Goal: Contribute content: Add original content to the website for others to see

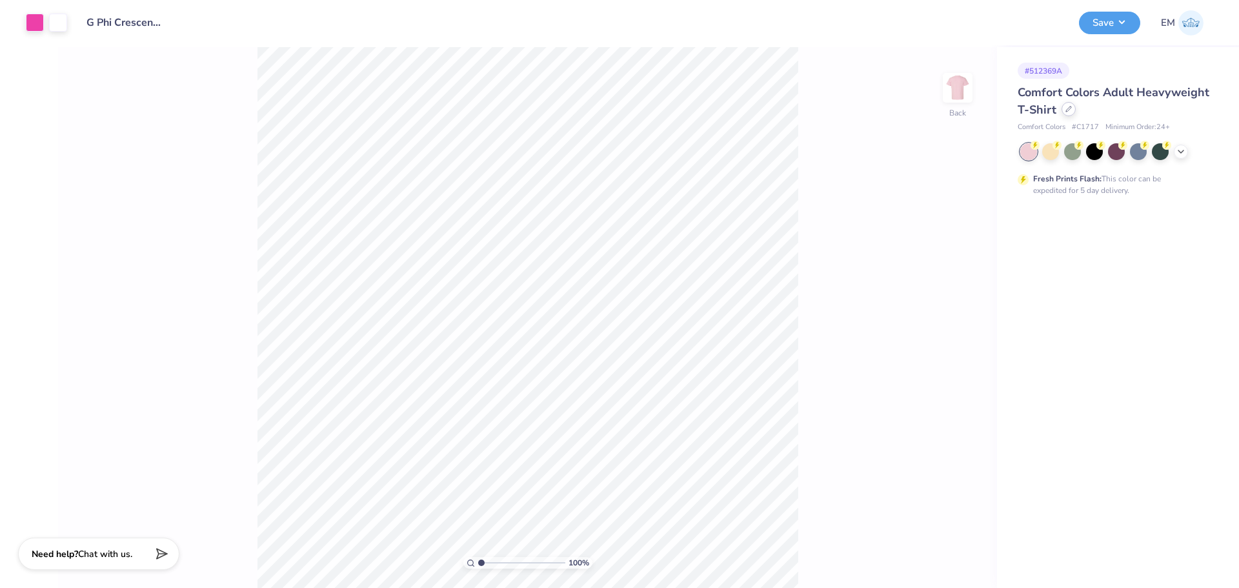
click at [1071, 110] on icon at bounding box center [1069, 109] width 6 height 6
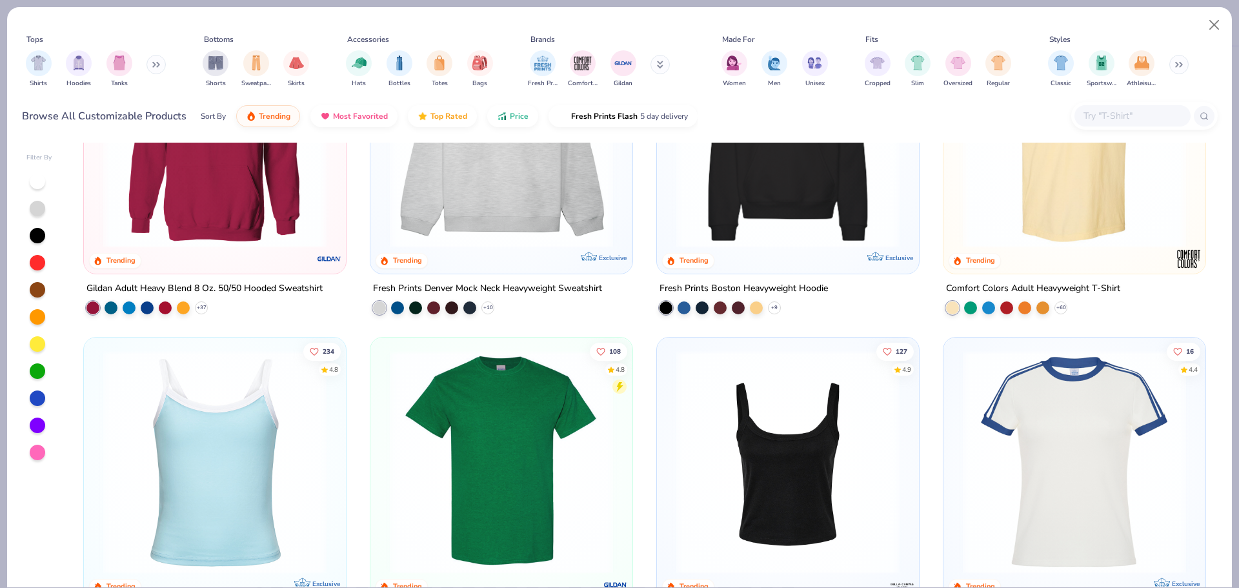
scroll to position [323, 0]
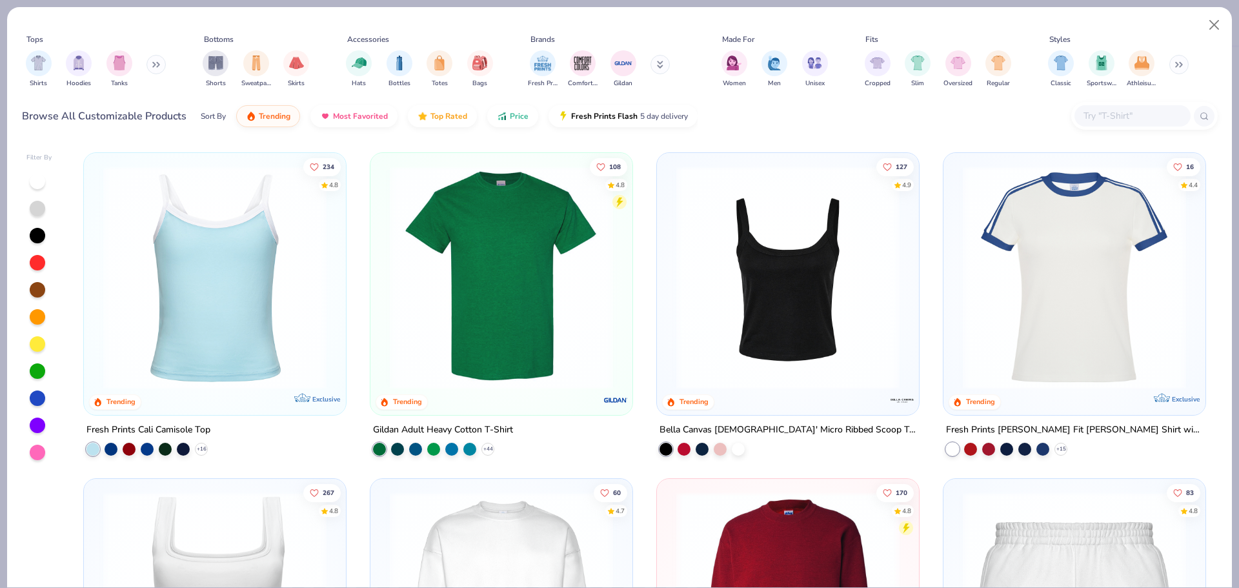
click at [726, 298] on img at bounding box center [788, 277] width 236 height 223
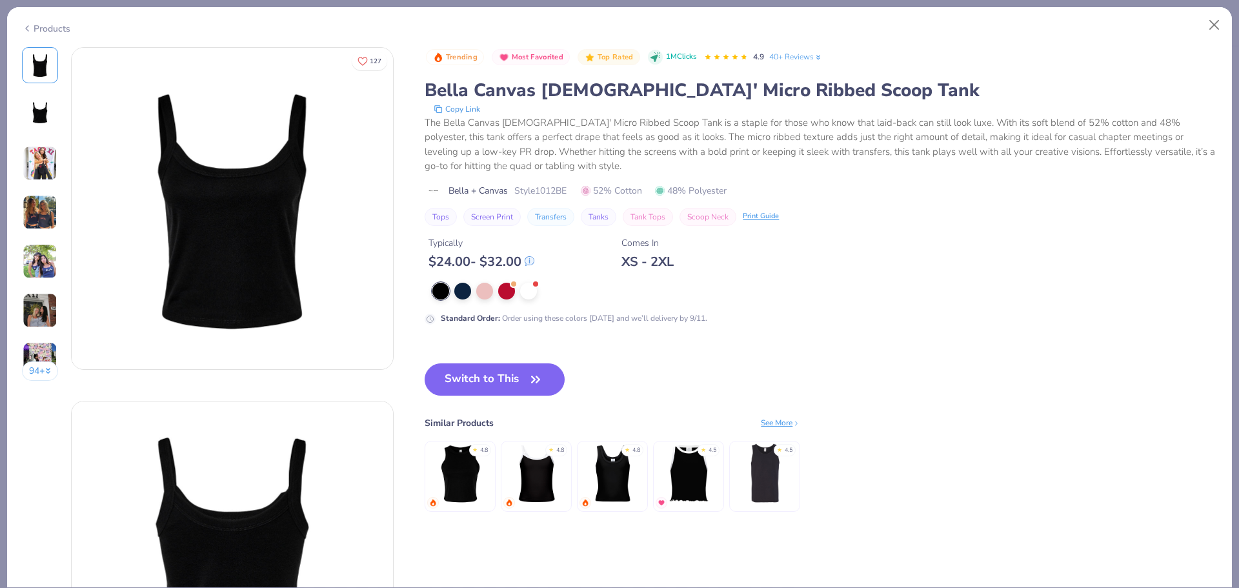
drag, startPoint x: 50, startPoint y: 20, endPoint x: 45, endPoint y: 26, distance: 7.8
click at [46, 24] on div "Products" at bounding box center [619, 24] width 1225 height 34
click at [45, 26] on div "Products" at bounding box center [46, 29] width 48 height 14
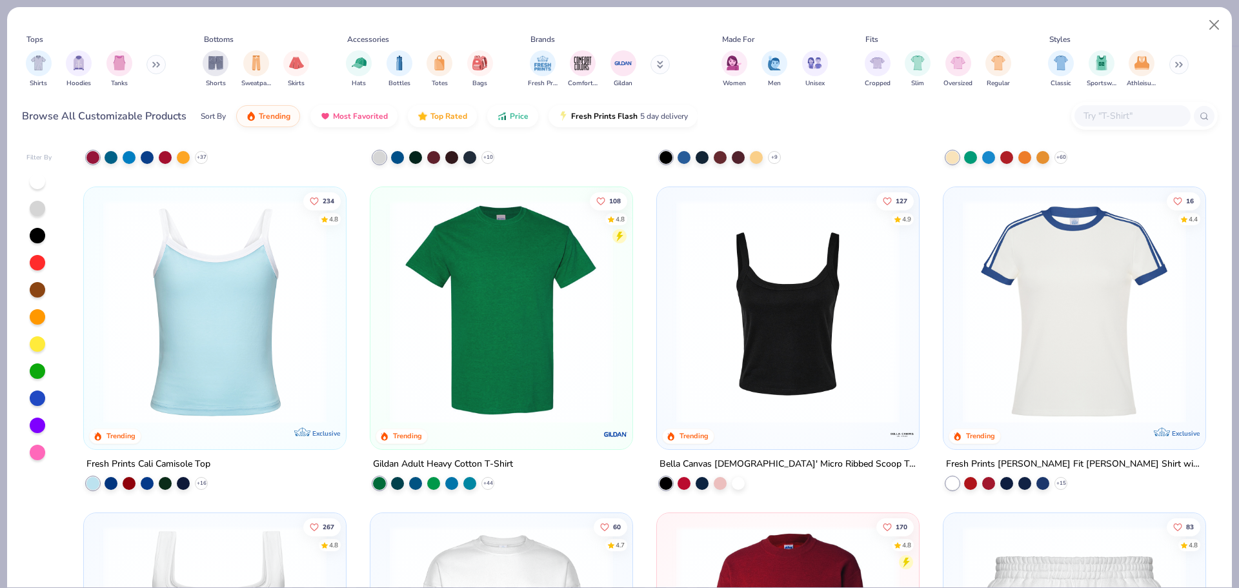
scroll to position [258, 0]
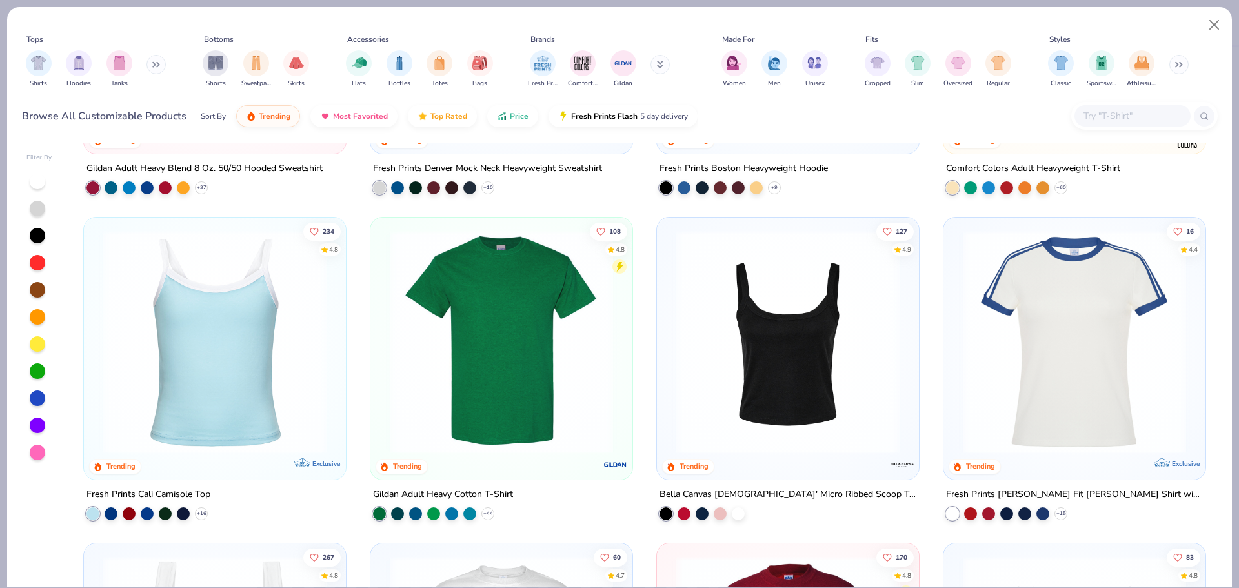
click at [524, 373] on img at bounding box center [501, 341] width 236 height 223
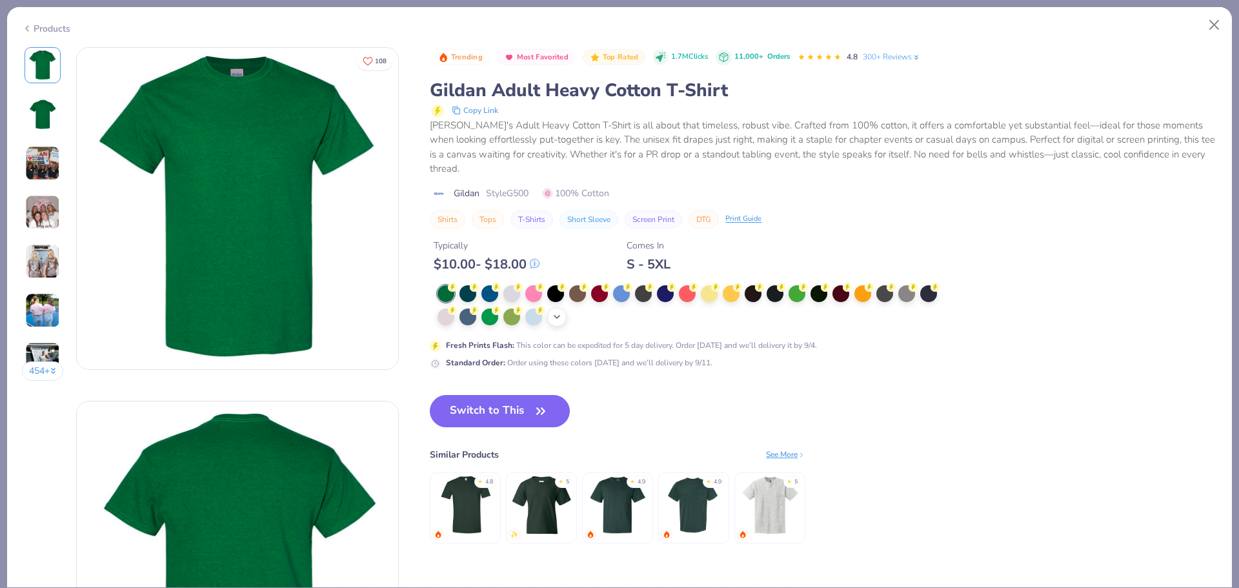
click at [567, 316] on div "+ 22" at bounding box center [556, 316] width 19 height 19
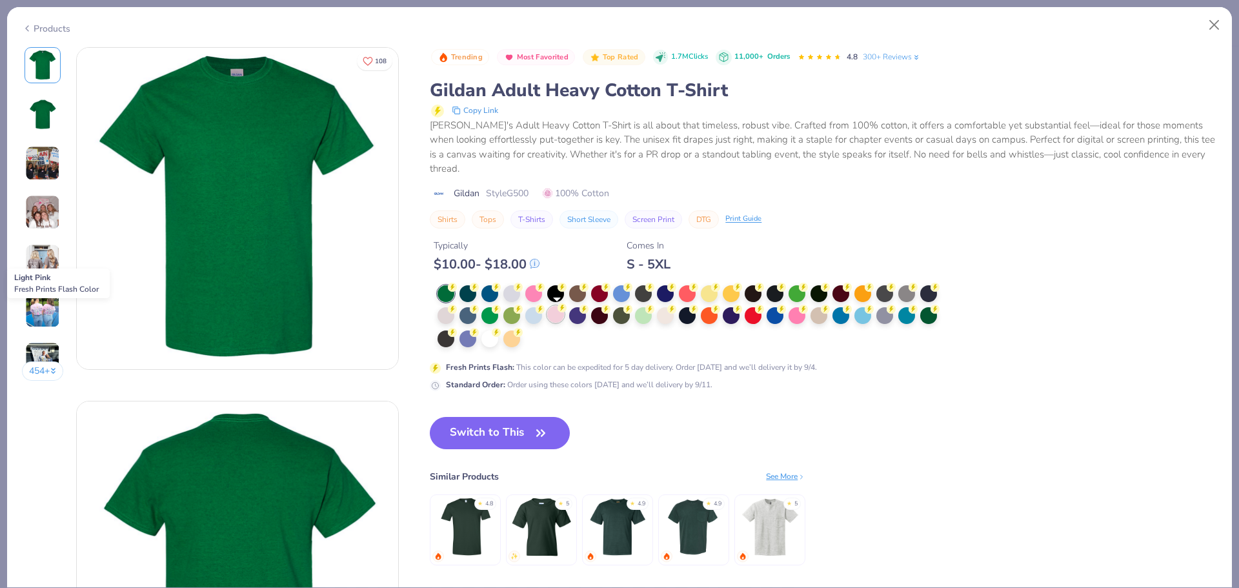
click at [562, 314] on div at bounding box center [555, 314] width 17 height 17
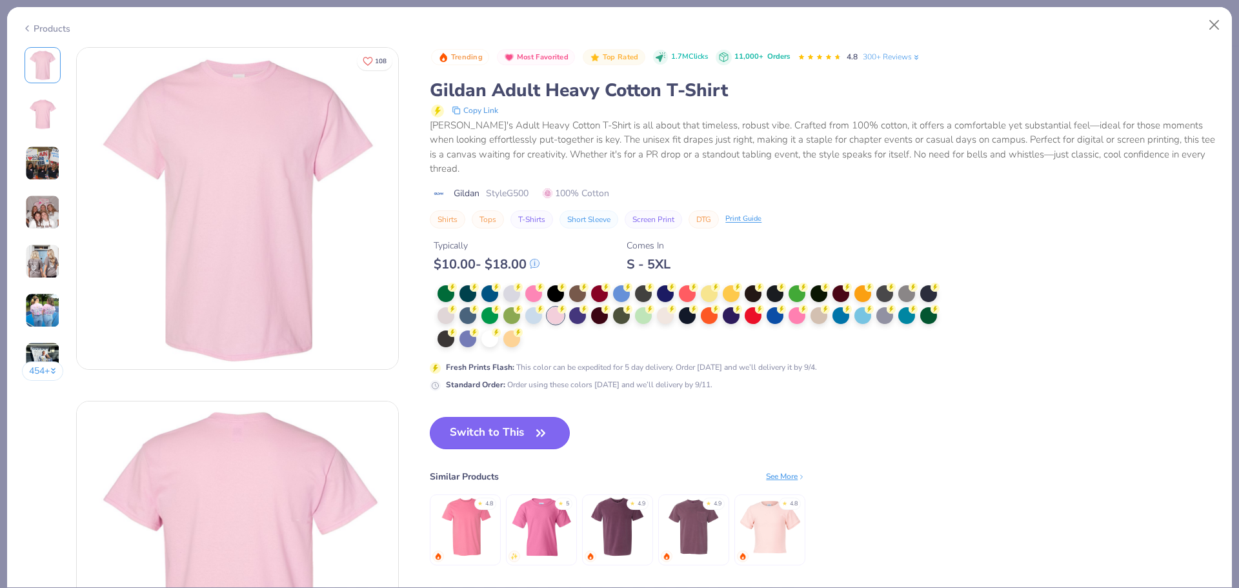
click at [538, 434] on icon "button" at bounding box center [541, 433] width 18 height 18
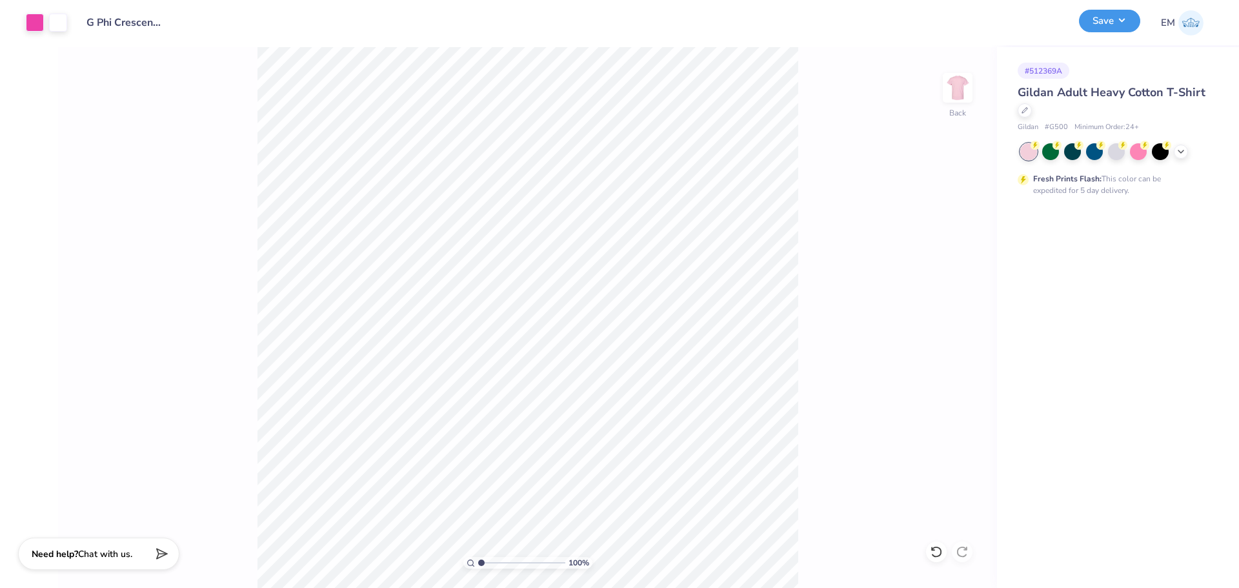
click at [1109, 23] on button "Save" at bounding box center [1109, 21] width 61 height 23
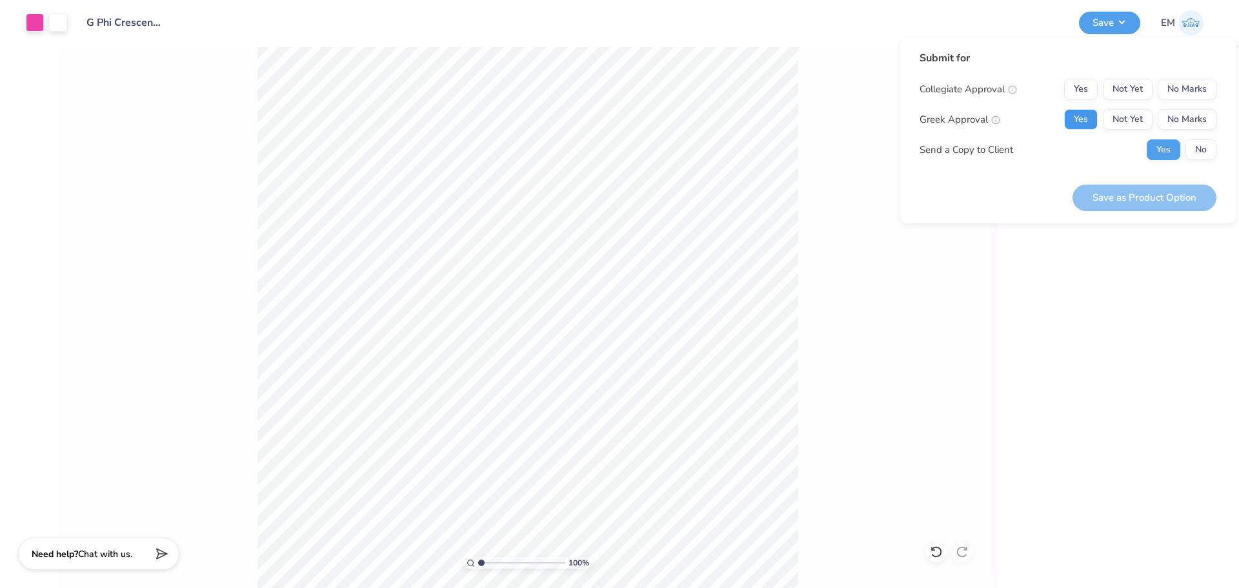
click at [1073, 111] on button "Yes" at bounding box center [1081, 119] width 34 height 21
click at [1175, 89] on button "No Marks" at bounding box center [1187, 89] width 59 height 21
click at [1207, 151] on button "No" at bounding box center [1201, 149] width 31 height 21
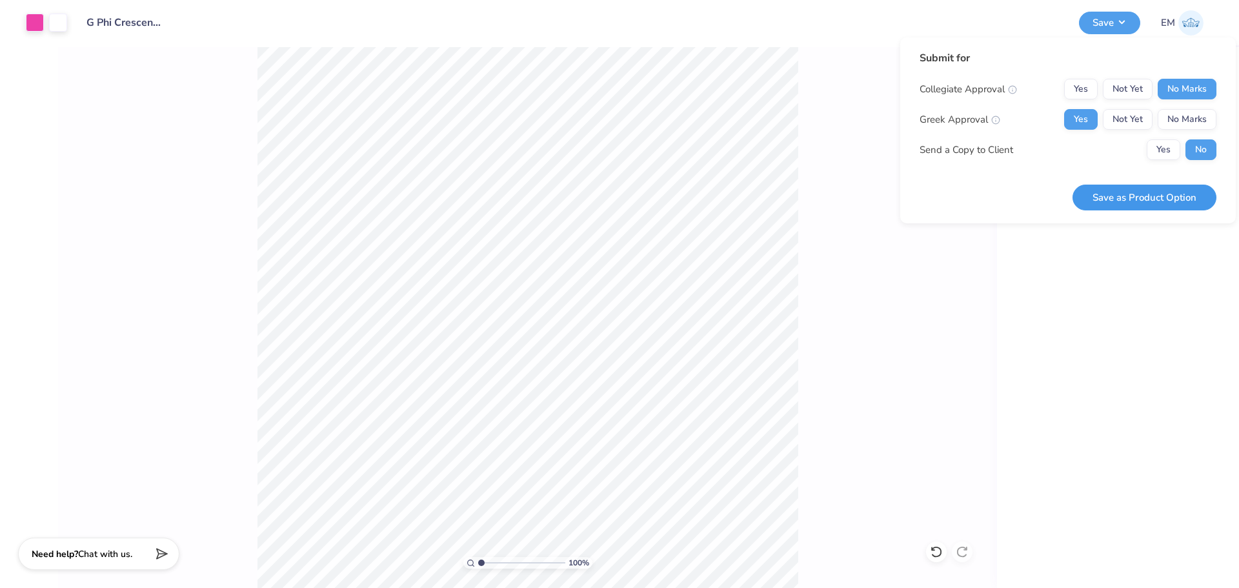
click at [1166, 210] on button "Save as Product Option" at bounding box center [1145, 198] width 144 height 26
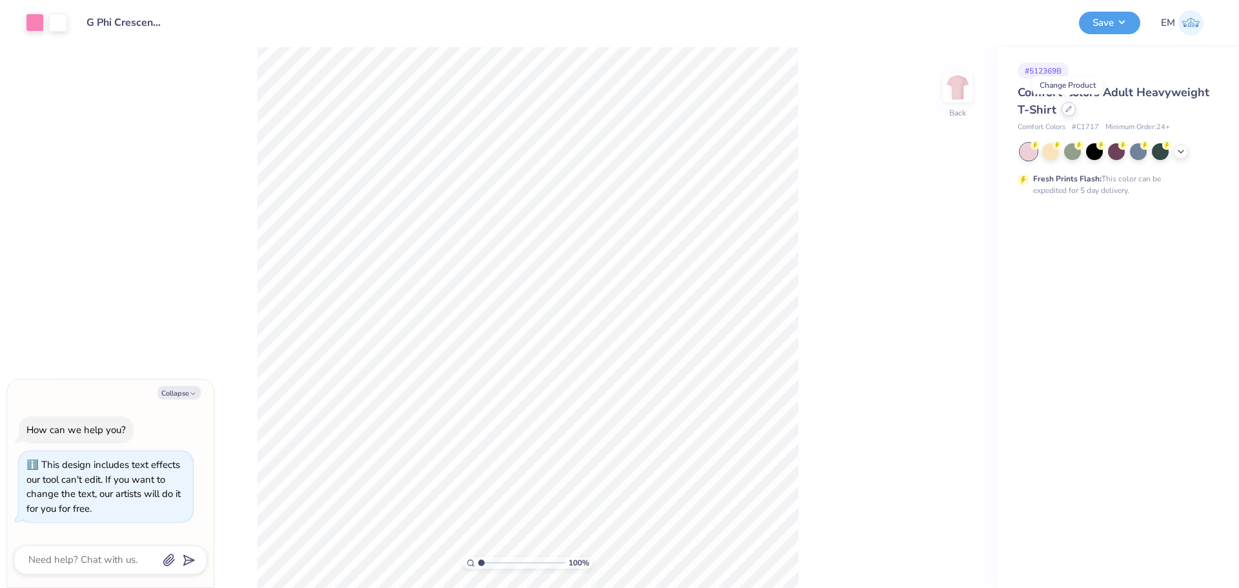
click at [1071, 109] on icon at bounding box center [1069, 109] width 6 height 6
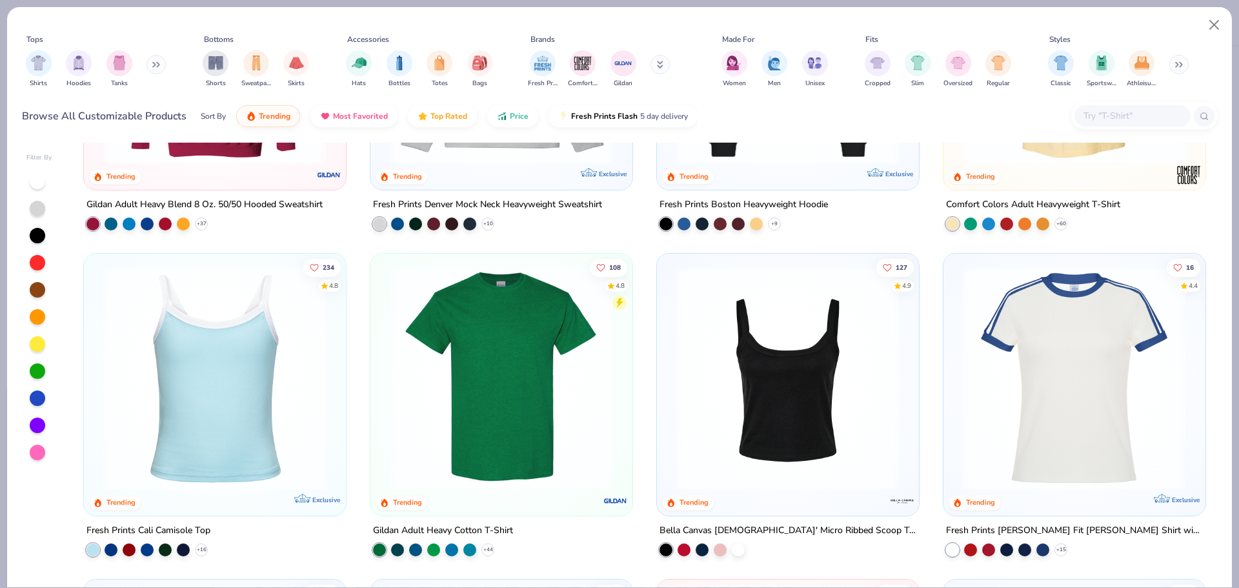
scroll to position [258, 0]
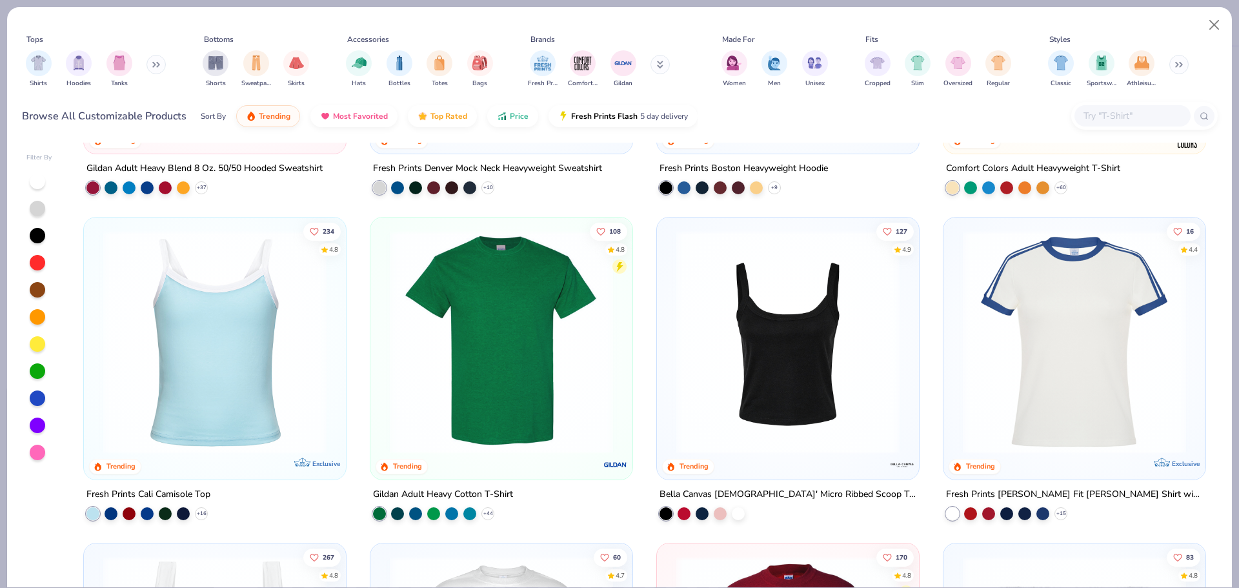
click at [467, 334] on img at bounding box center [501, 341] width 236 height 223
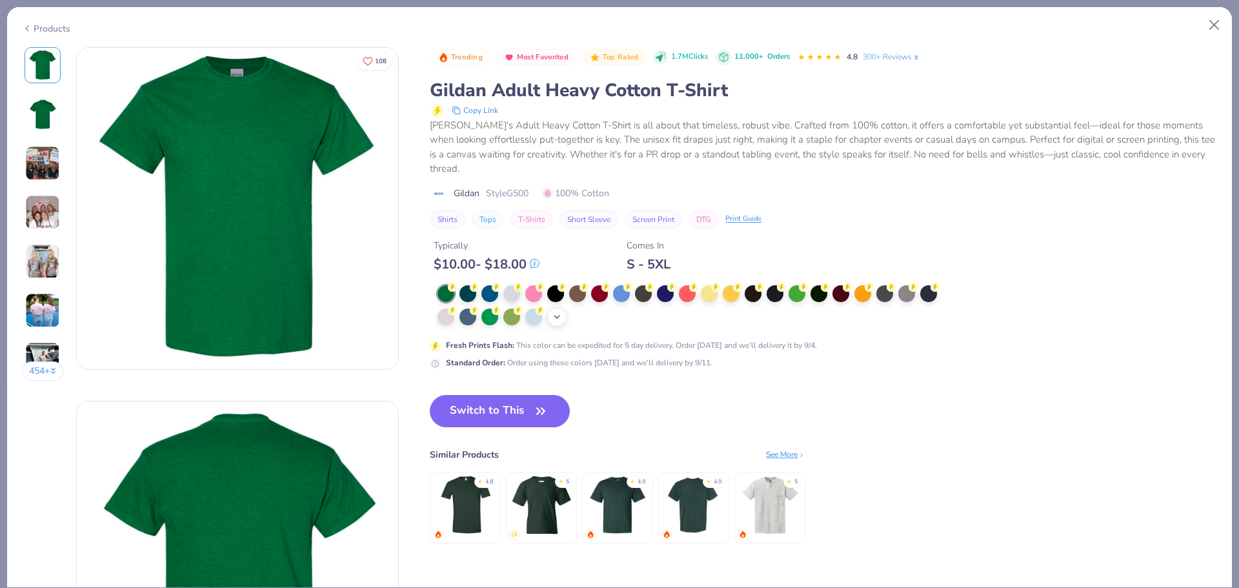
click at [559, 321] on icon at bounding box center [557, 317] width 10 height 10
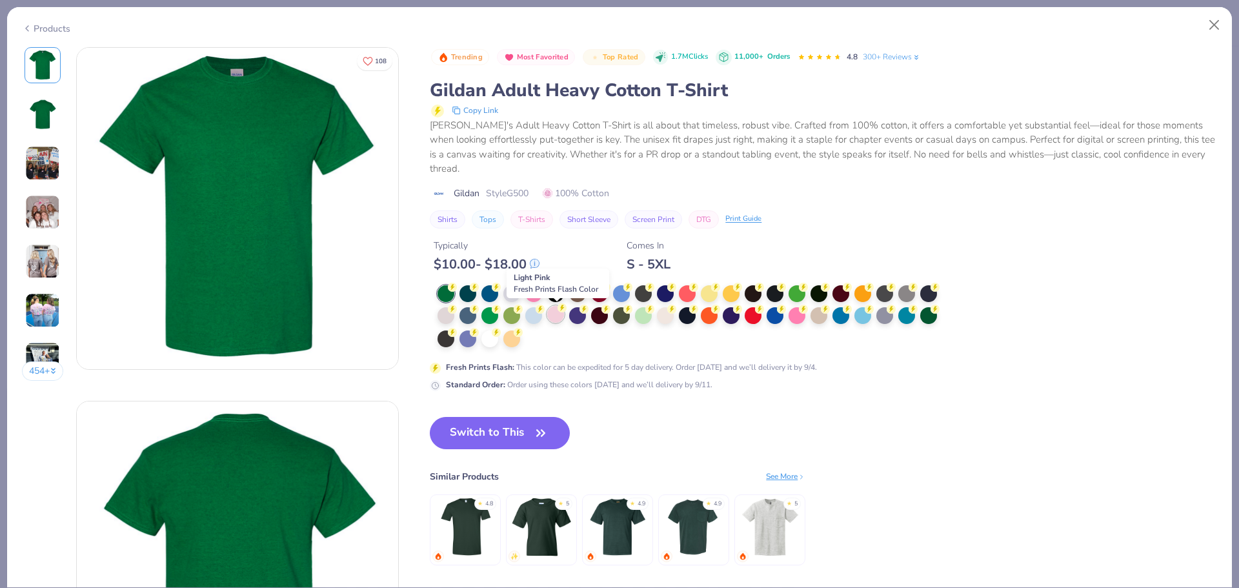
click at [561, 314] on div at bounding box center [555, 314] width 17 height 17
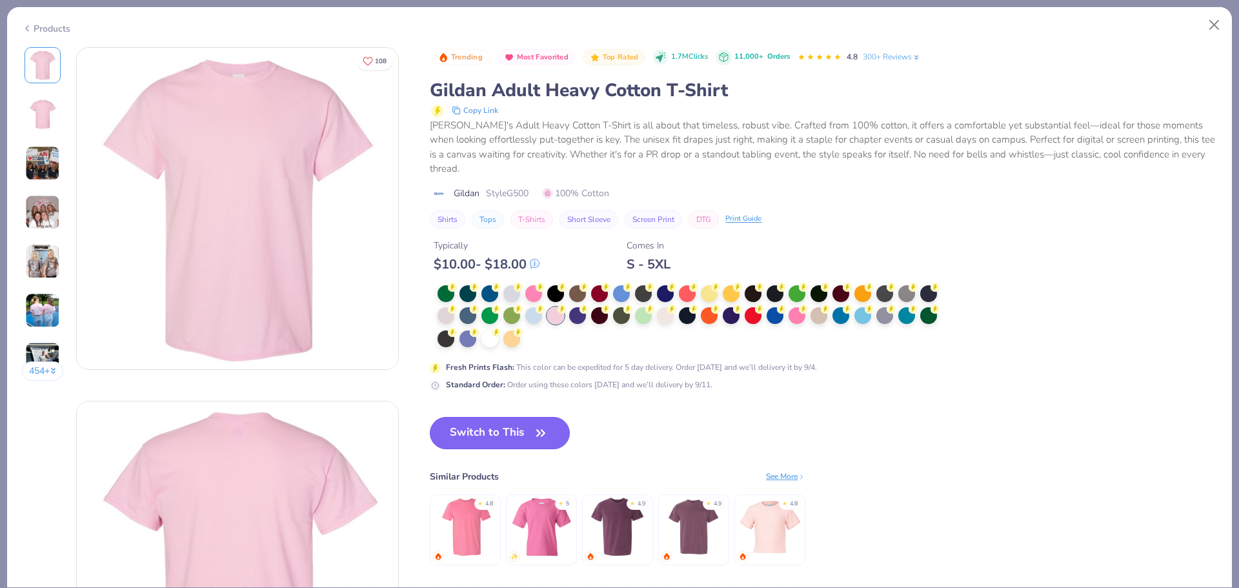
click at [515, 436] on button "Switch to This" at bounding box center [500, 433] width 140 height 32
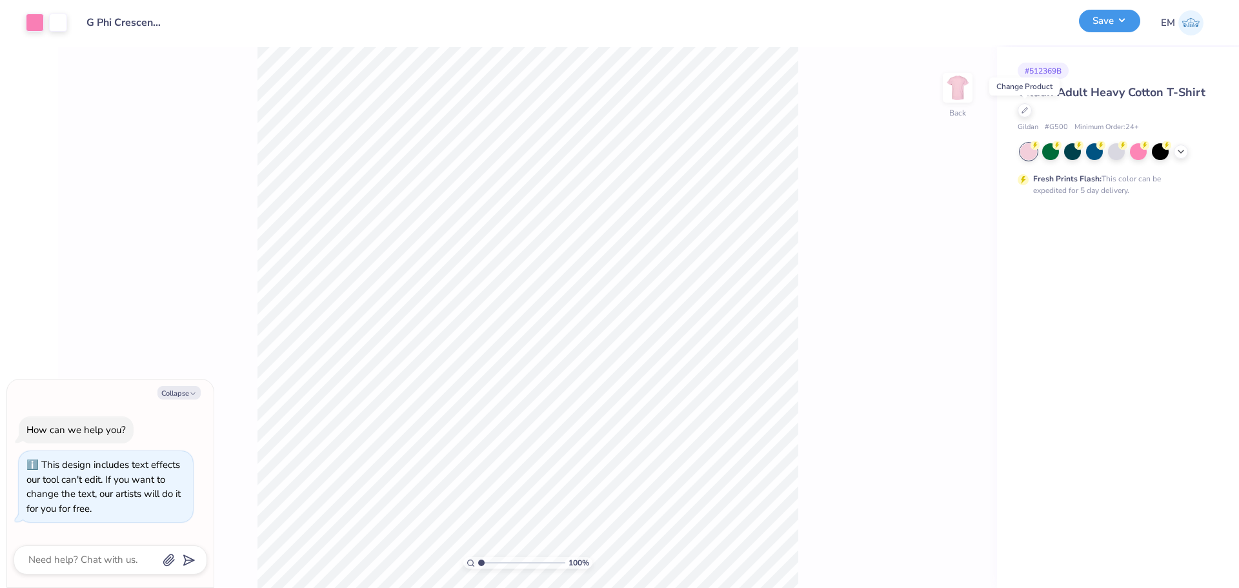
click at [1115, 21] on button "Save" at bounding box center [1109, 21] width 61 height 23
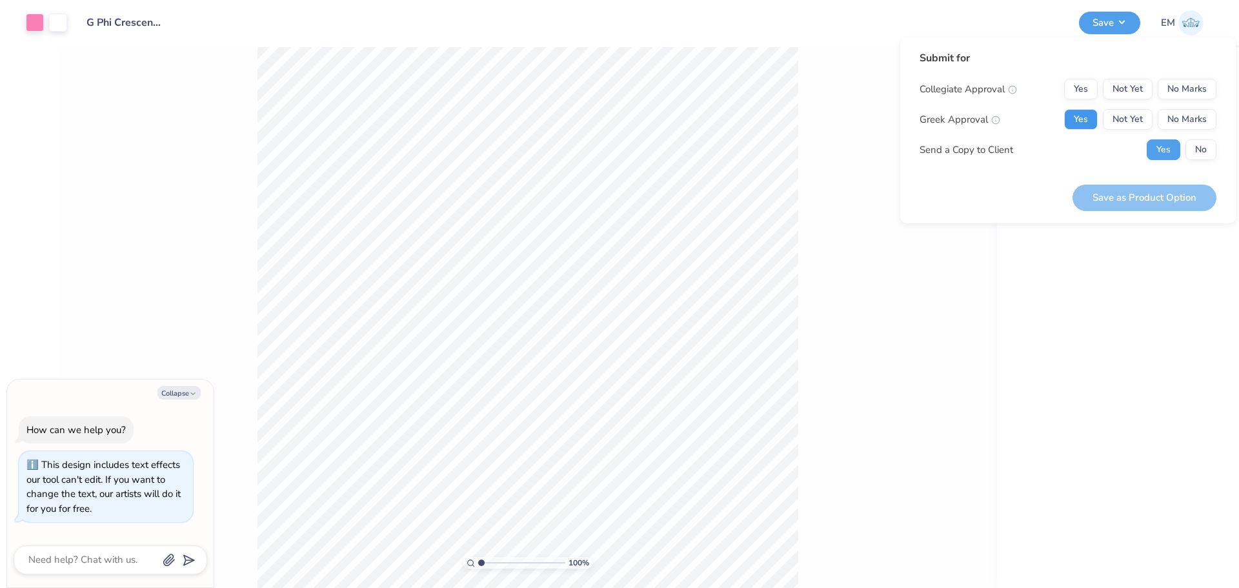
click at [1079, 116] on button "Yes" at bounding box center [1081, 119] width 34 height 21
click at [1181, 88] on button "No Marks" at bounding box center [1187, 89] width 59 height 21
click at [1150, 192] on button "Save as Product Option" at bounding box center [1145, 198] width 144 height 26
type textarea "x"
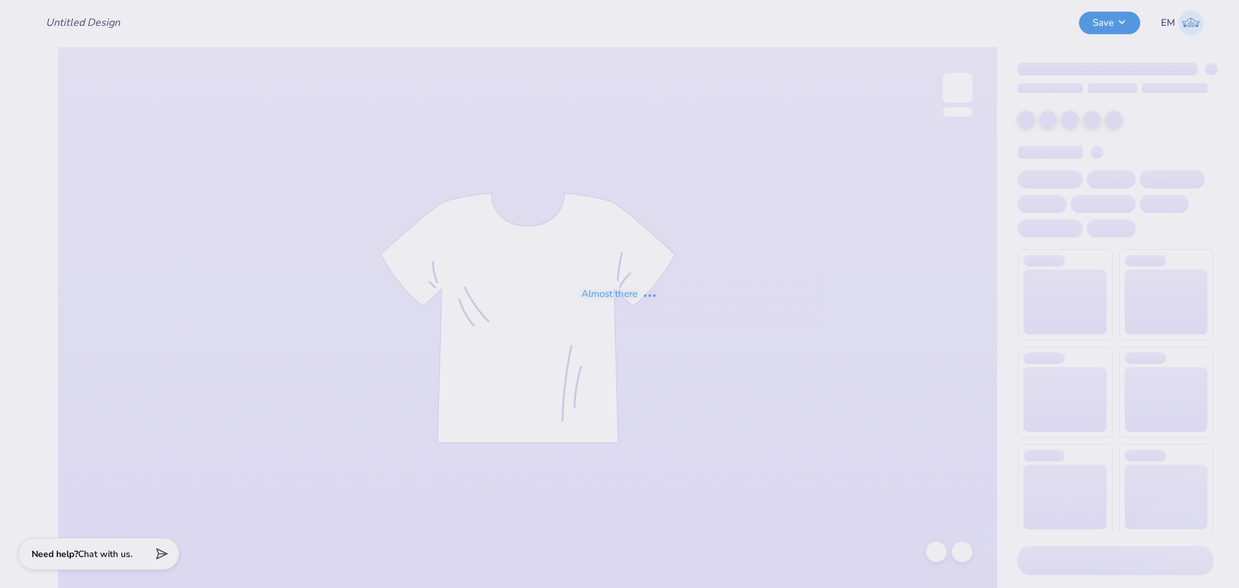
type input "Dudes day 1"
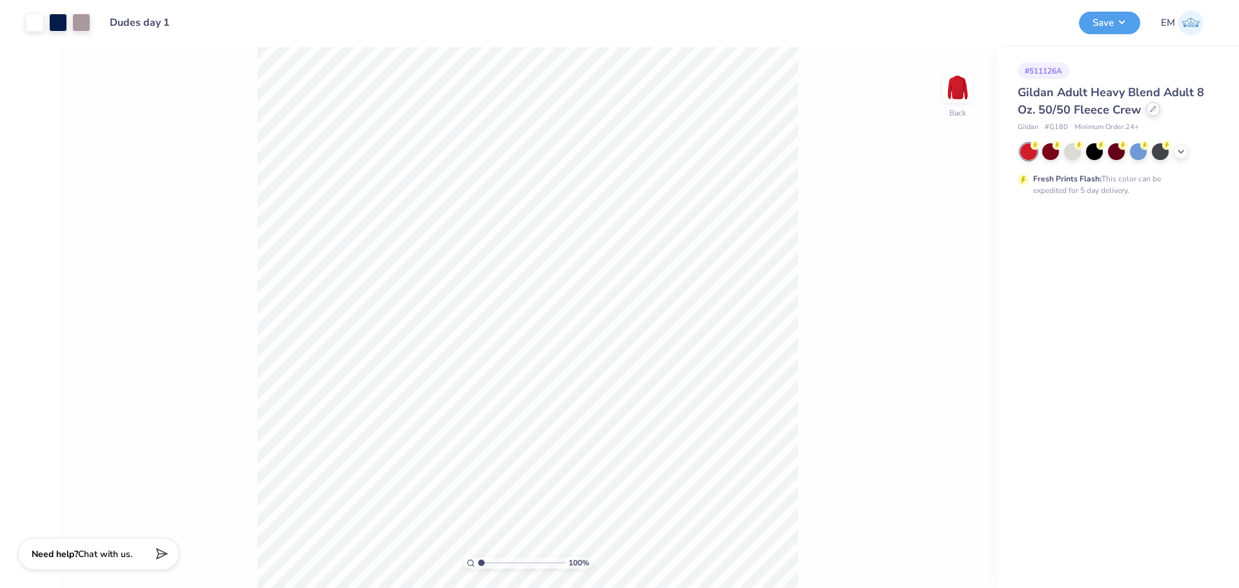
click at [1154, 110] on icon at bounding box center [1153, 109] width 6 height 6
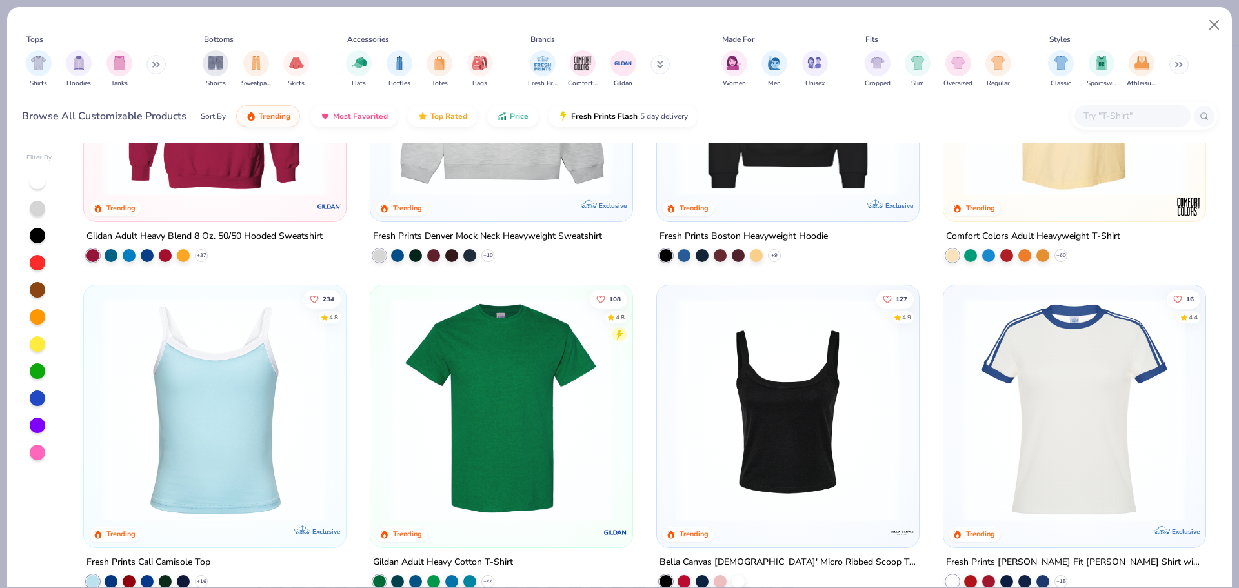
scroll to position [194, 0]
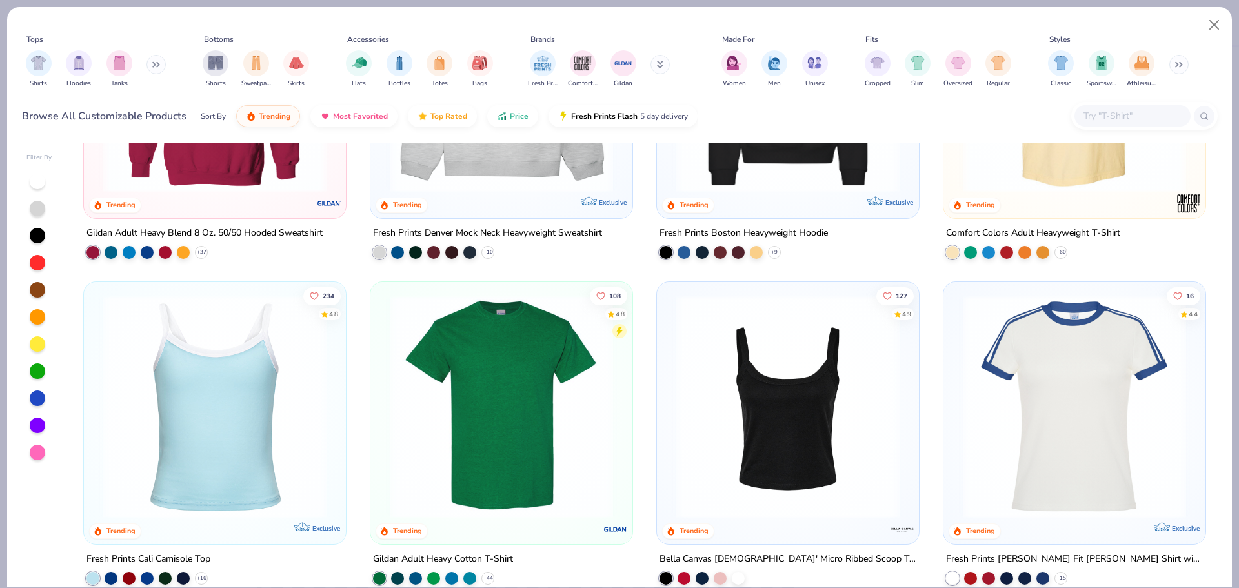
click at [500, 406] on img at bounding box center [501, 406] width 236 height 223
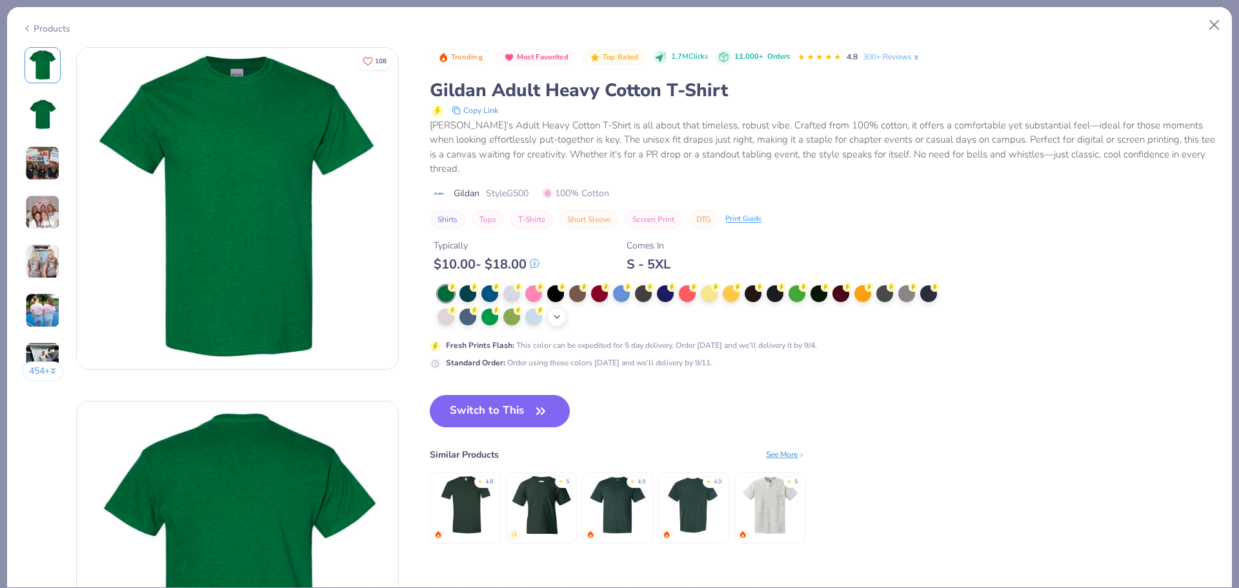
click at [556, 316] on polyline at bounding box center [556, 317] width 5 height 3
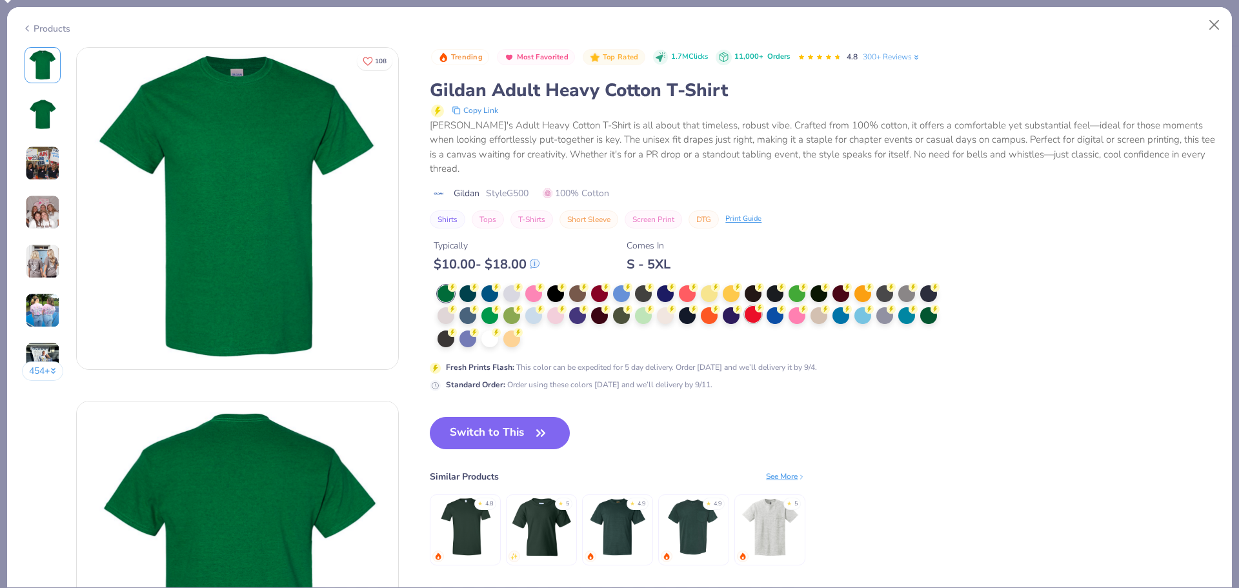
click at [749, 314] on div at bounding box center [753, 314] width 17 height 17
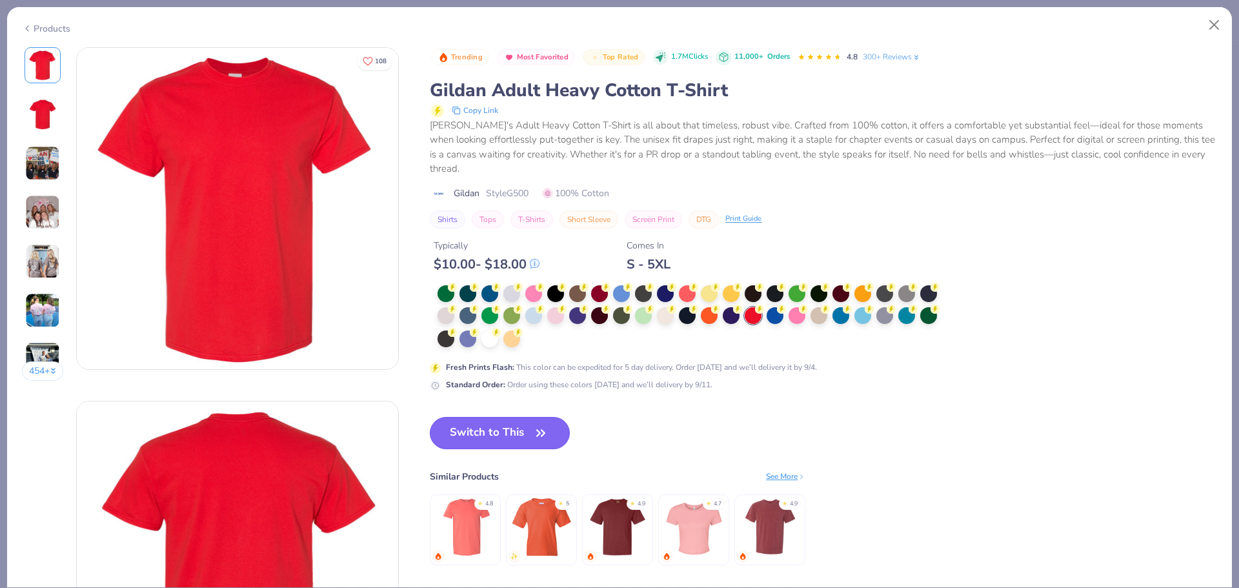
click at [473, 431] on button "Switch to This" at bounding box center [500, 433] width 140 height 32
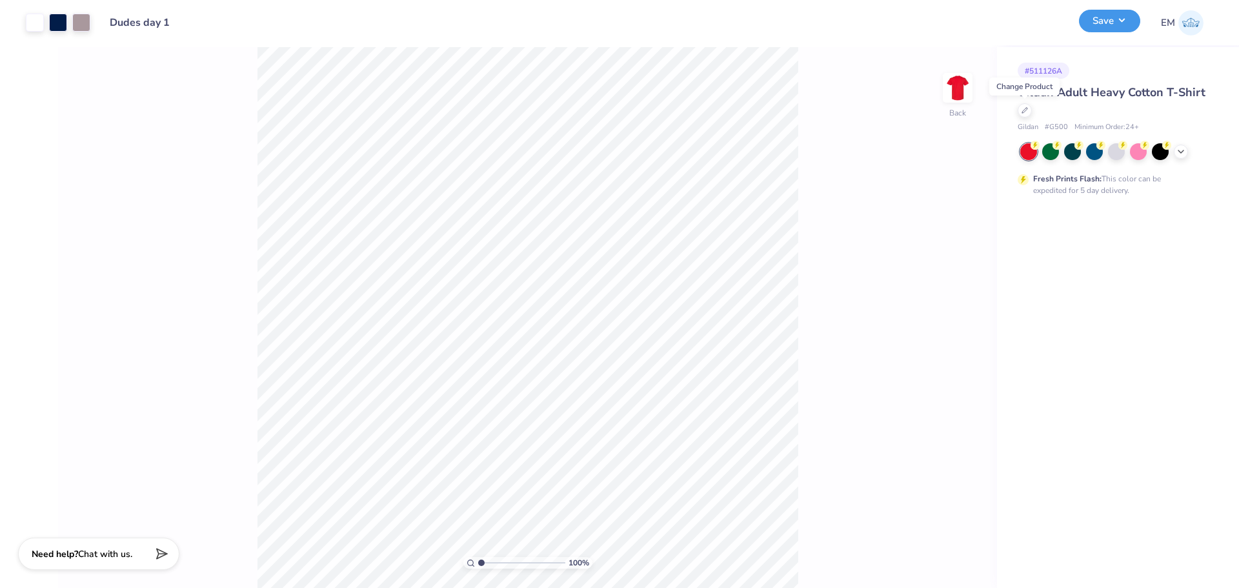
click at [1121, 23] on button "Save" at bounding box center [1109, 21] width 61 height 23
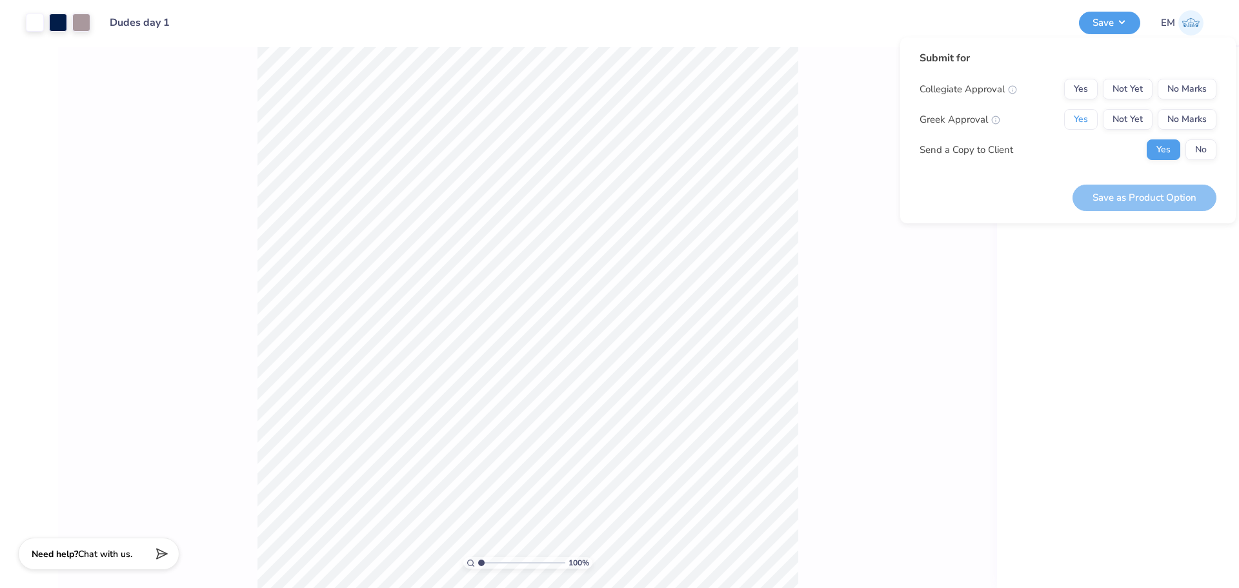
drag, startPoint x: 1077, startPoint y: 120, endPoint x: 1237, endPoint y: 85, distance: 163.8
click at [1078, 120] on button "Yes" at bounding box center [1081, 119] width 34 height 21
click at [1184, 92] on button "No Marks" at bounding box center [1187, 89] width 59 height 21
click at [1183, 194] on button "Save as Product Option" at bounding box center [1145, 198] width 144 height 26
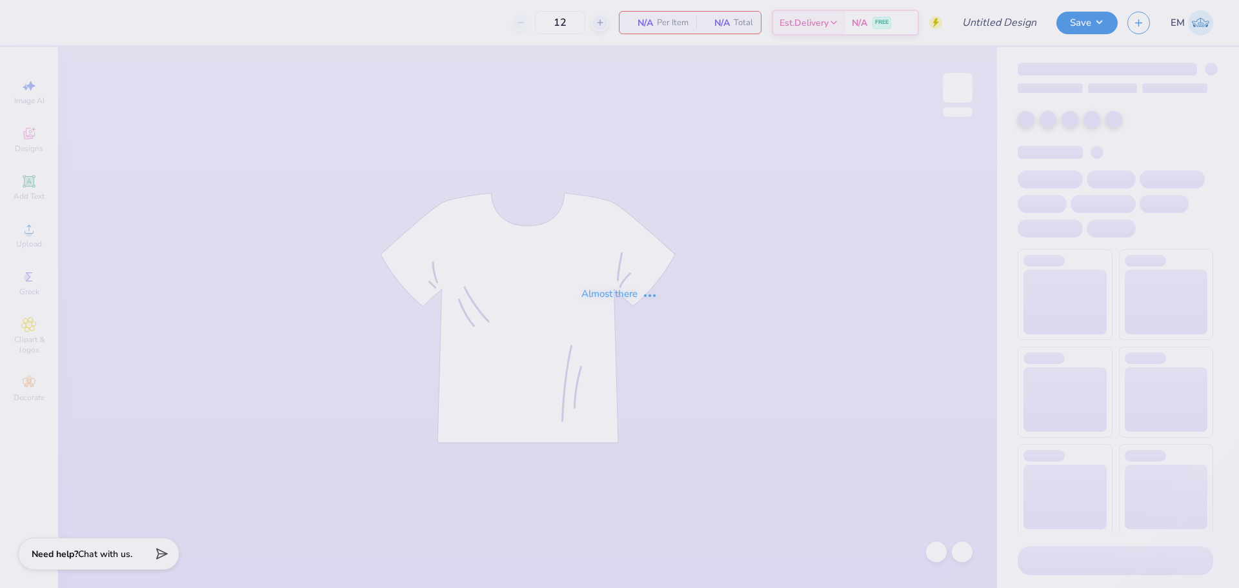
type input "Beta Sig Parents Weekend 2025"
type input "36"
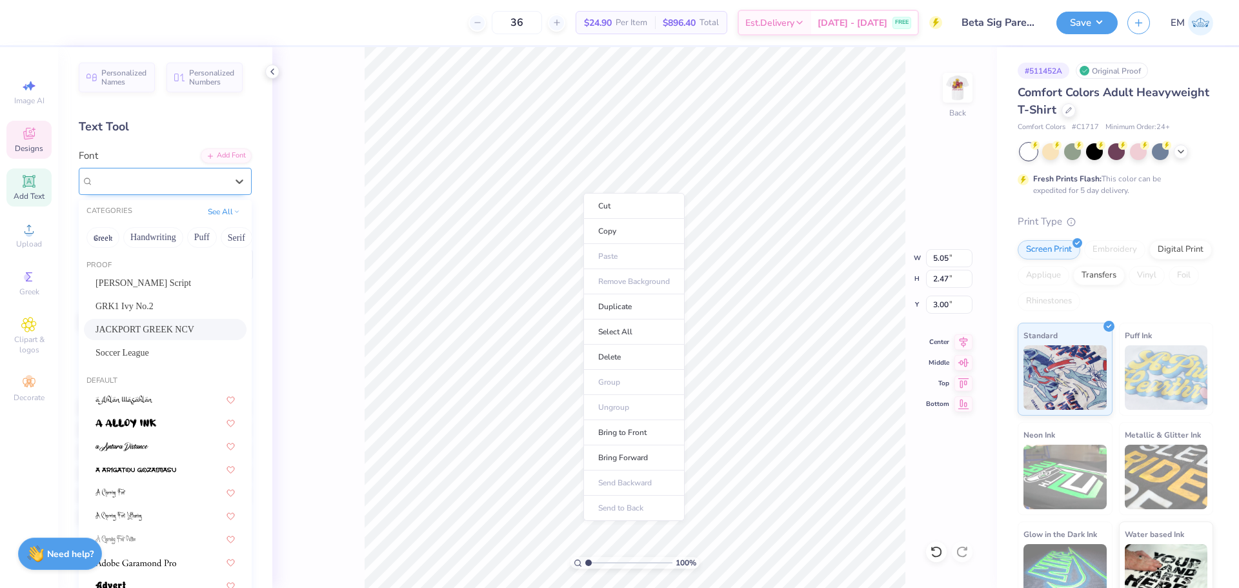
click at [187, 184] on div "JACKPORT GREEK NCV" at bounding box center [160, 181] width 136 height 20
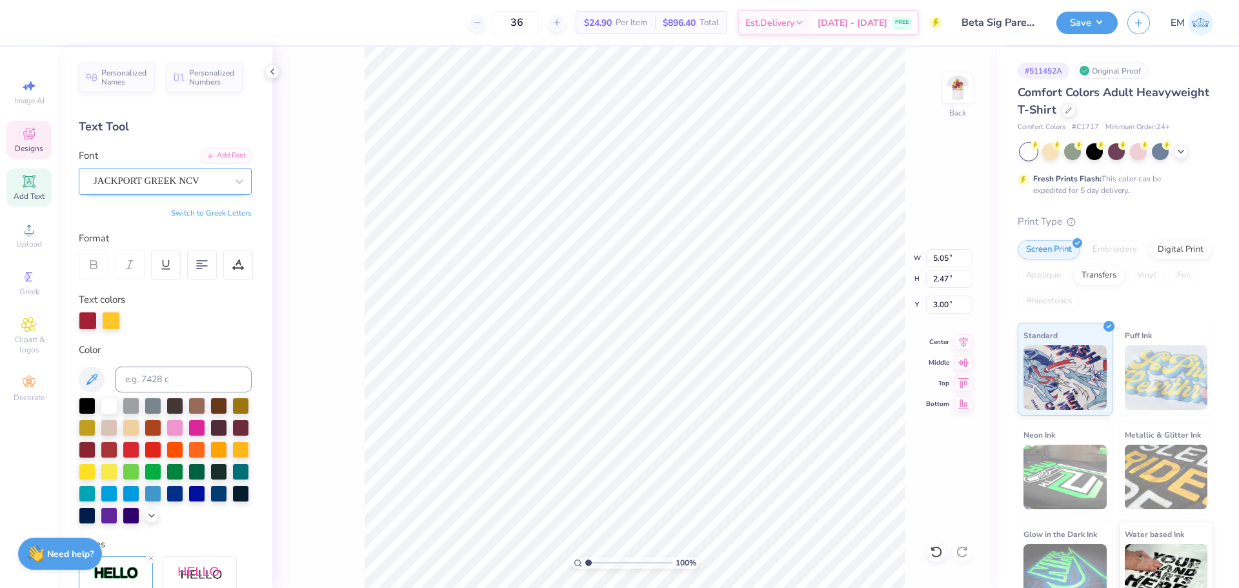
drag, startPoint x: 187, startPoint y: 334, endPoint x: 147, endPoint y: 188, distance: 150.8
click at [147, 188] on div at bounding box center [160, 180] width 133 height 17
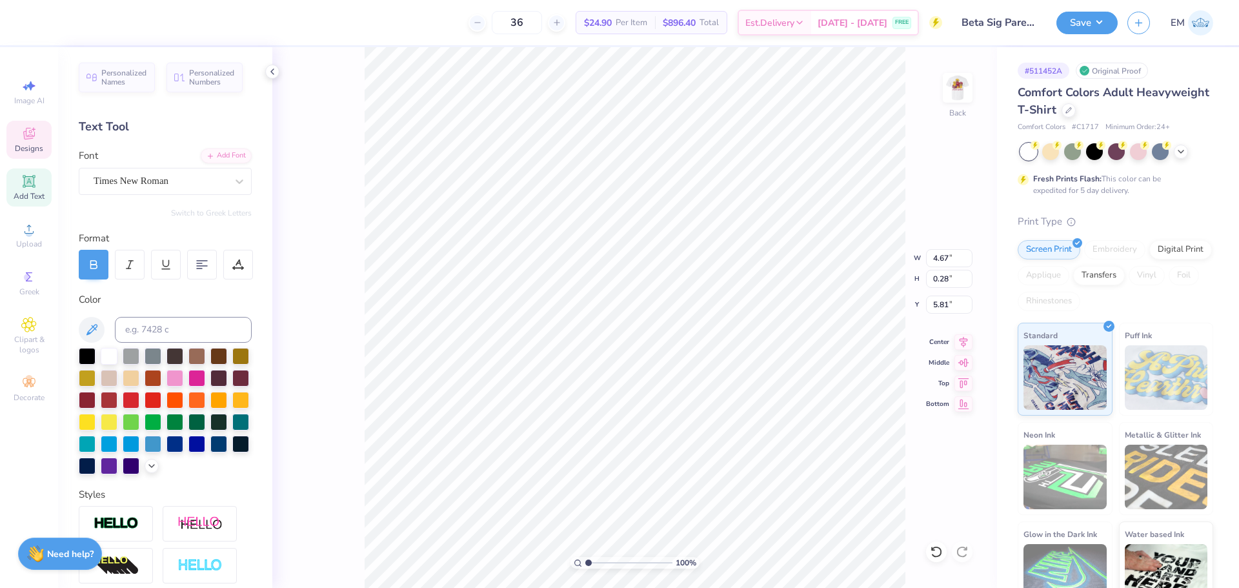
type input "5.05"
type input "2.47"
type input "3.00"
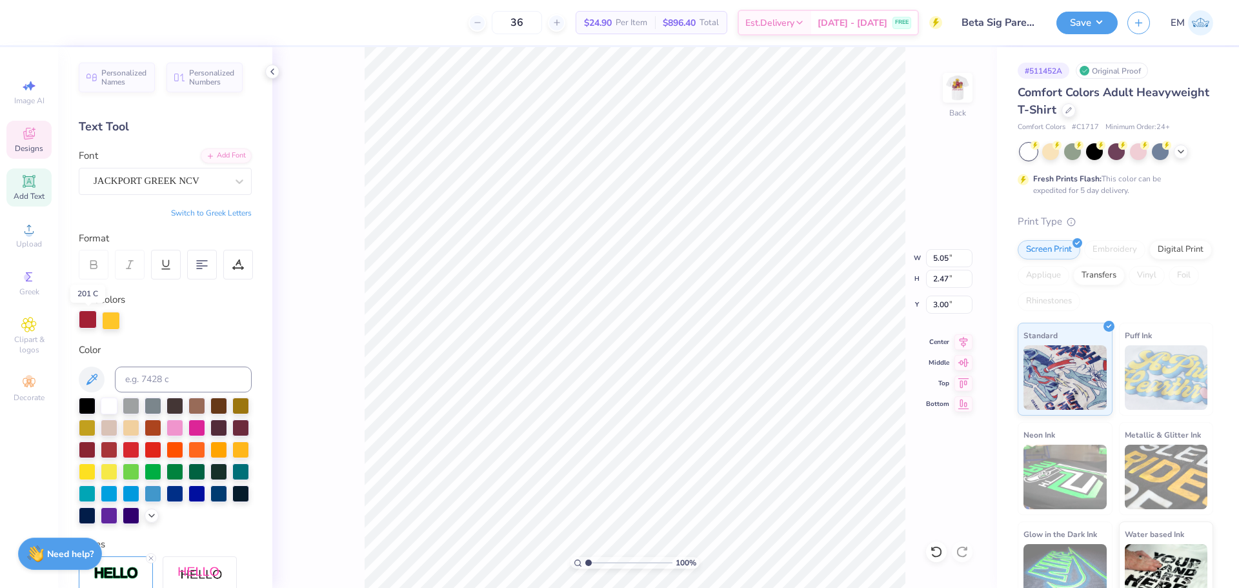
click at [86, 321] on div at bounding box center [88, 319] width 18 height 18
click at [96, 517] on div at bounding box center [87, 514] width 17 height 17
click at [110, 315] on div at bounding box center [111, 319] width 18 height 18
click at [188, 457] on div at bounding box center [196, 448] width 17 height 17
click at [210, 457] on div at bounding box center [218, 448] width 17 height 17
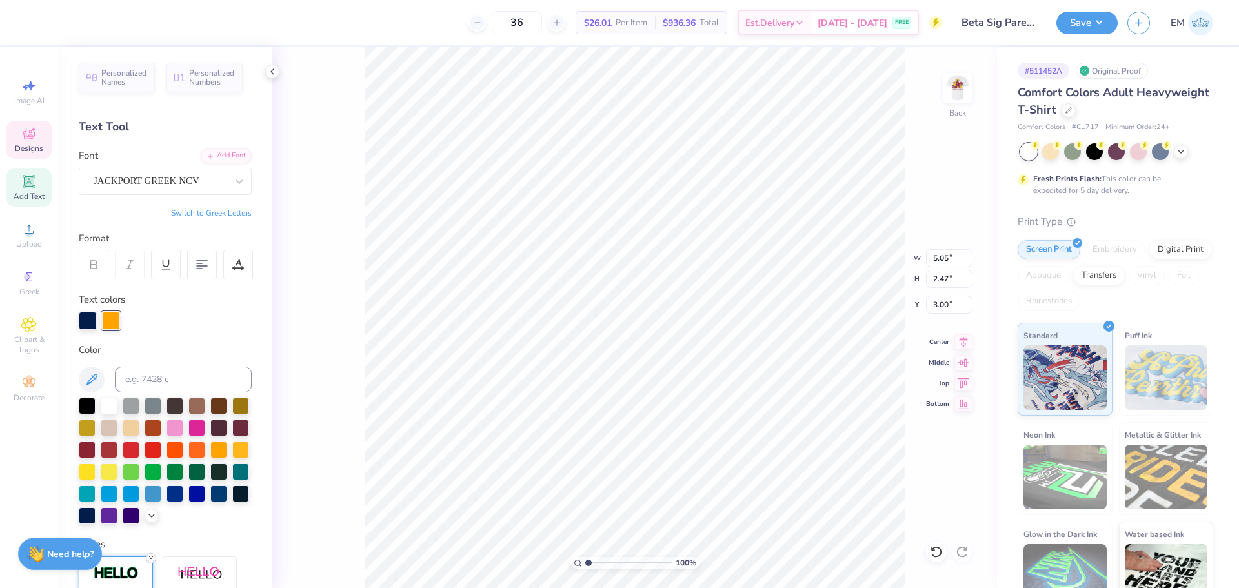
click at [152, 562] on icon at bounding box center [151, 558] width 8 height 8
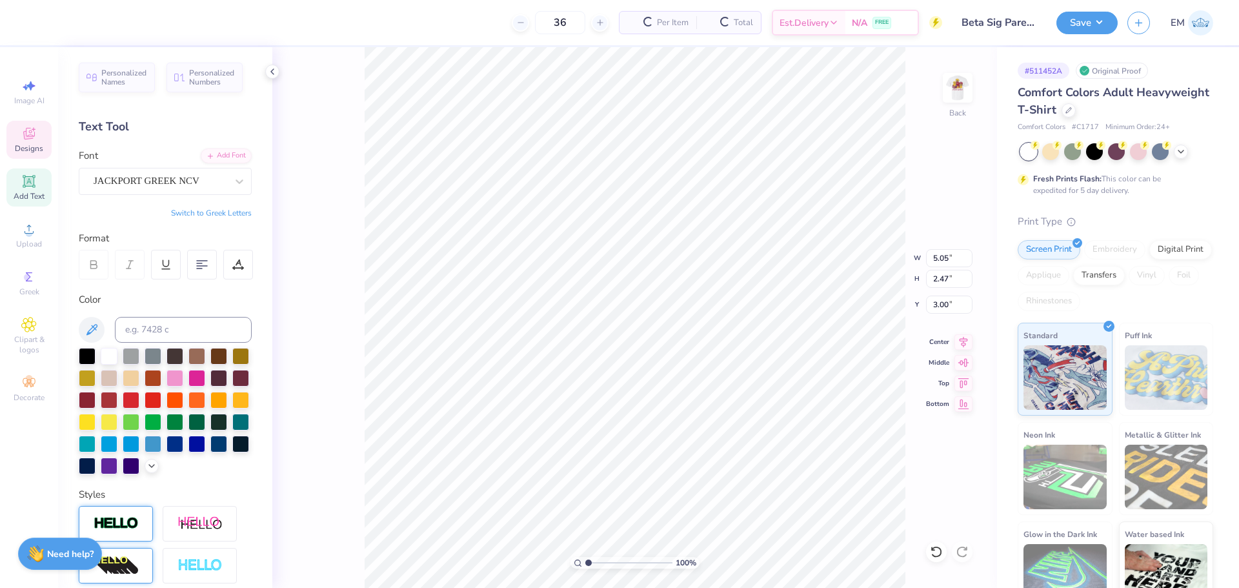
type input "5.01"
type input "2.42"
type input "3.02"
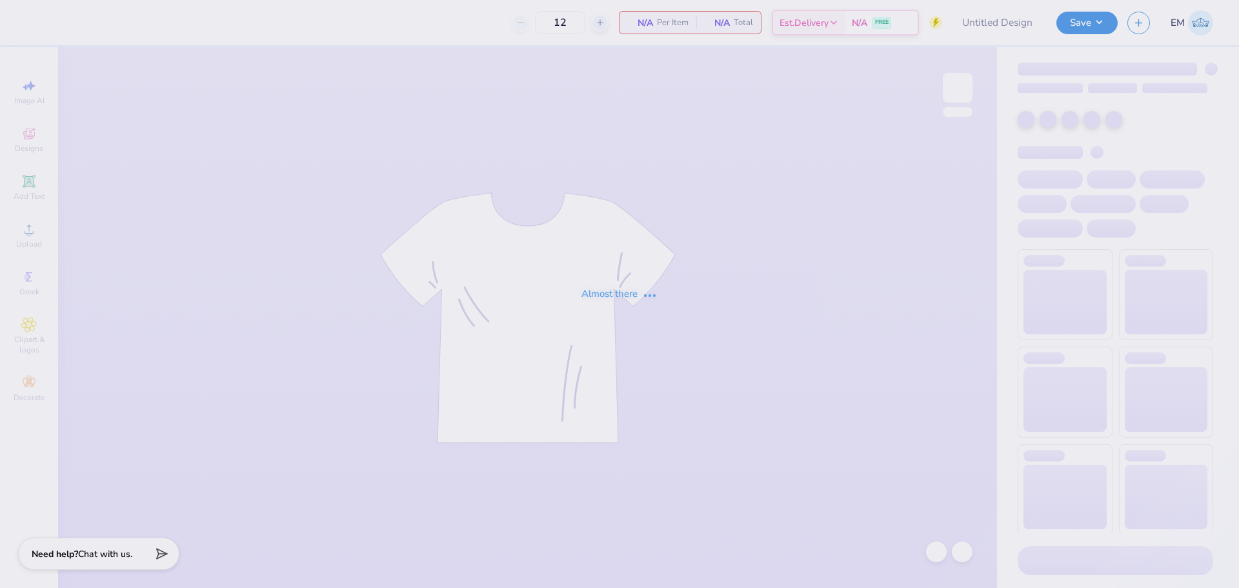
type input "Beta Sig Parents Weekend 2025"
type input "24"
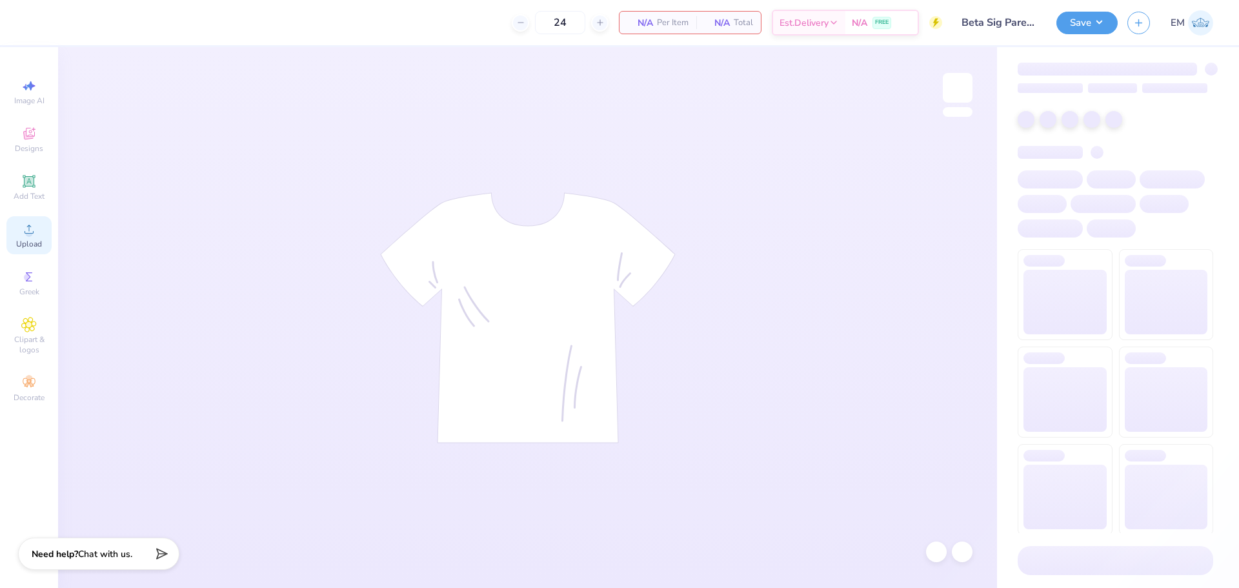
click at [34, 243] on div "Upload" at bounding box center [28, 235] width 45 height 38
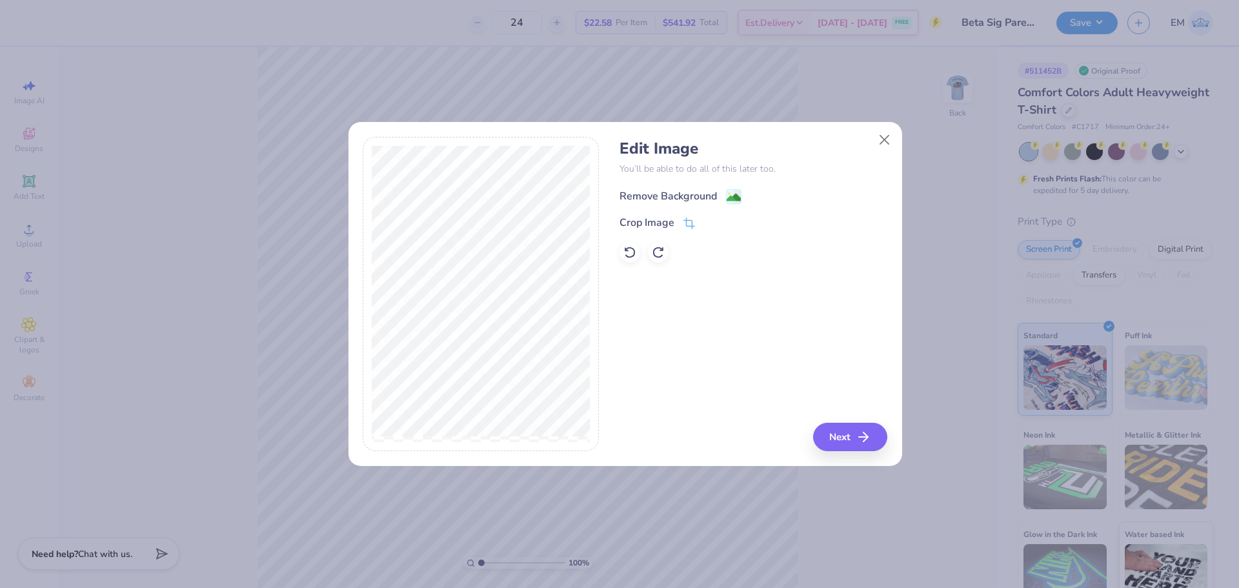
click at [713, 198] on div "Remove Background" at bounding box center [668, 195] width 97 height 15
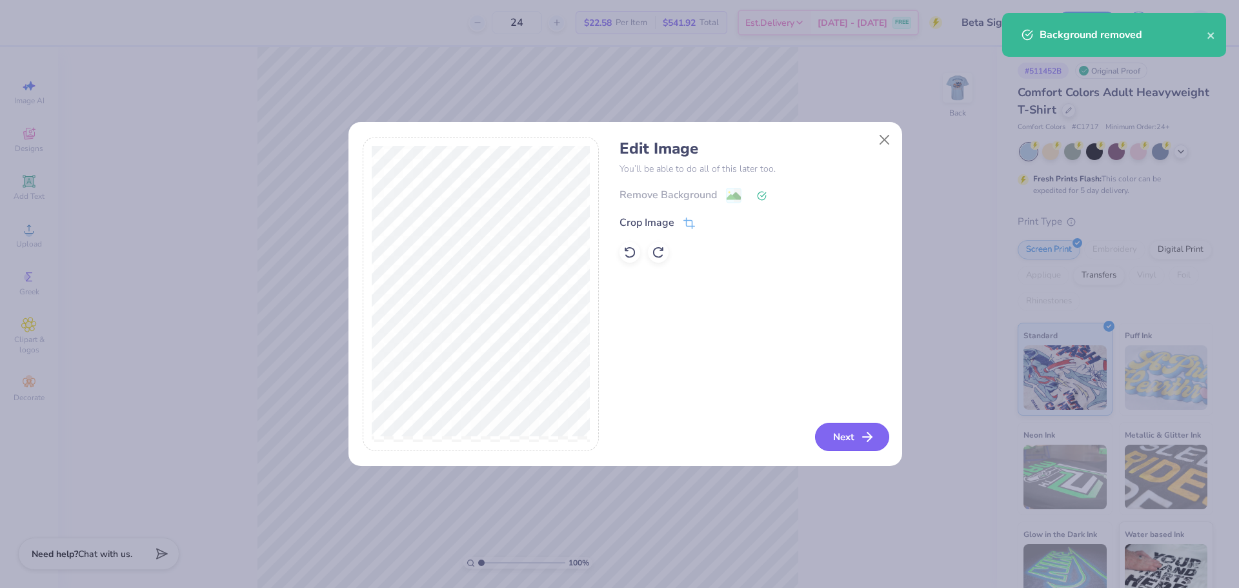
click at [862, 434] on icon "button" at bounding box center [867, 436] width 15 height 15
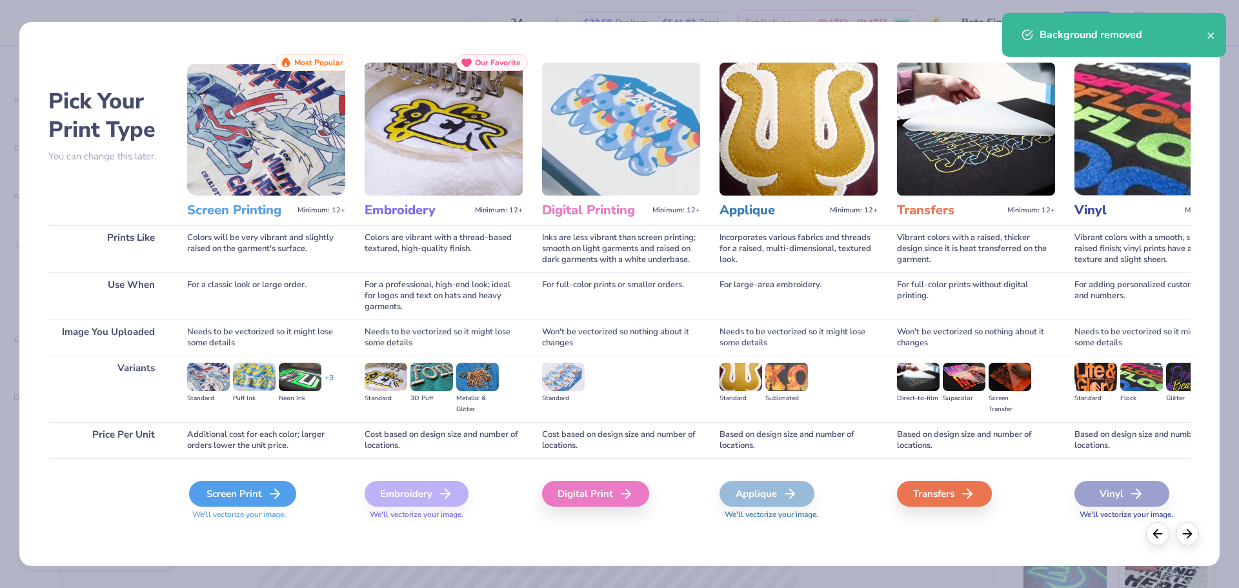
click at [230, 491] on div "Screen Print" at bounding box center [242, 494] width 107 height 26
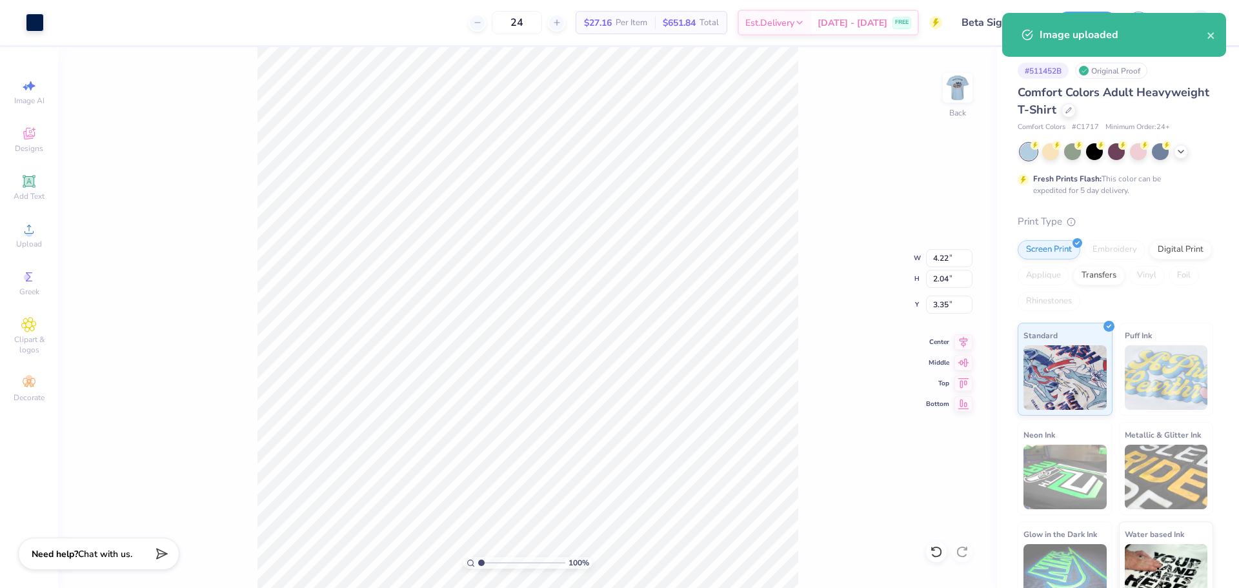
type input "3.35"
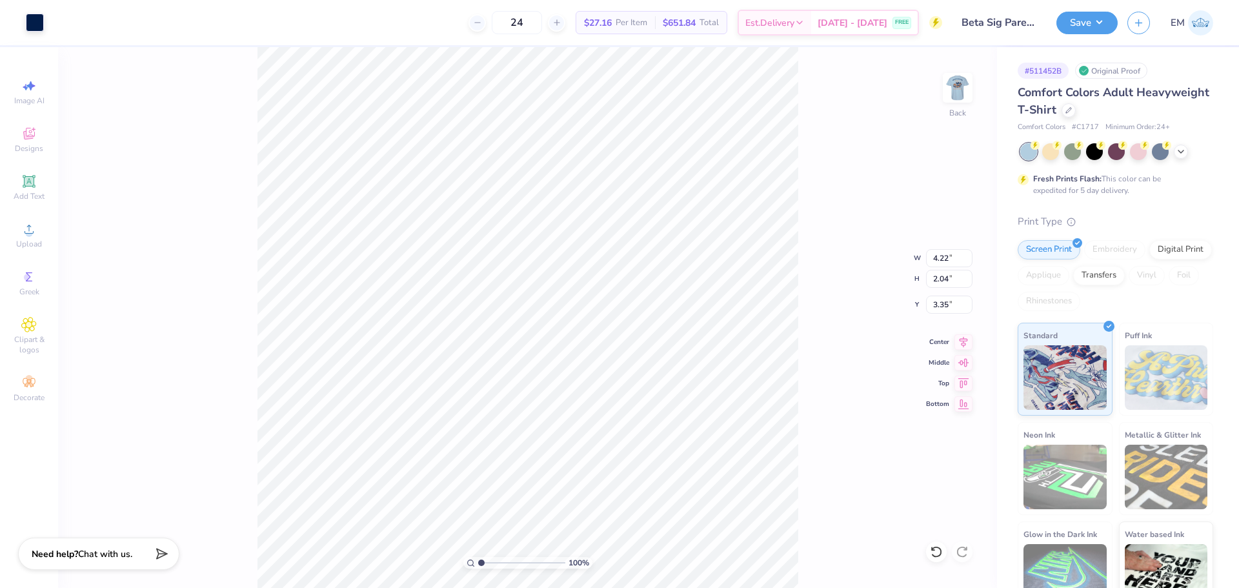
type input "2.80"
type input "1.35"
type input "3.00"
click at [966, 86] on img at bounding box center [958, 88] width 52 height 52
click at [59, 23] on div at bounding box center [58, 21] width 18 height 18
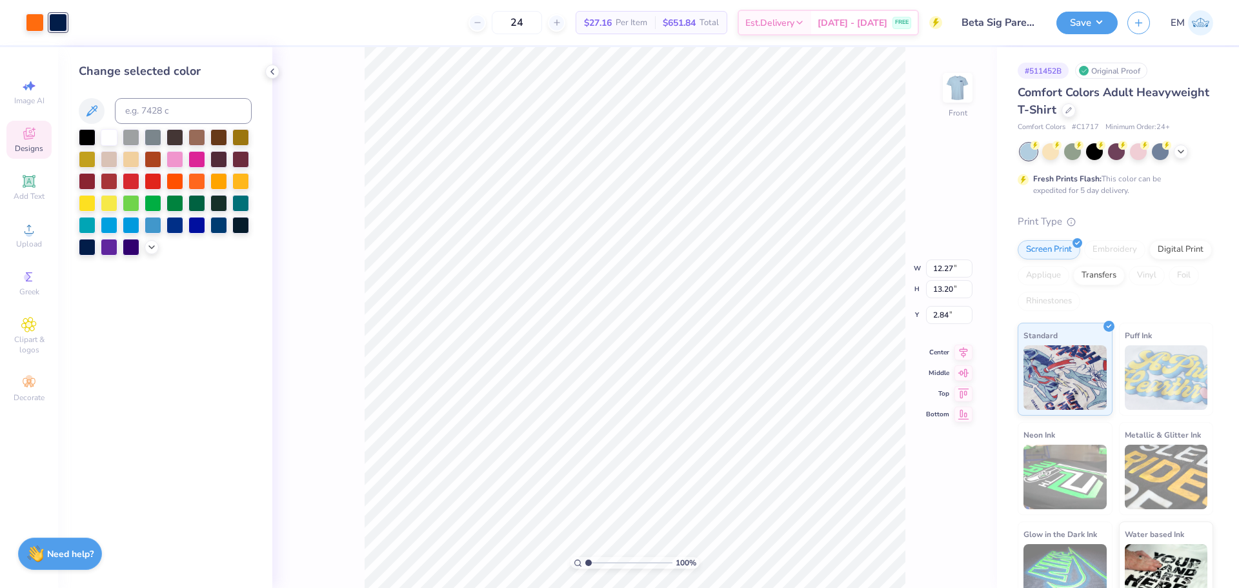
drag, startPoint x: 963, startPoint y: 77, endPoint x: 937, endPoint y: 92, distance: 30.0
click at [964, 77] on img at bounding box center [958, 88] width 26 height 26
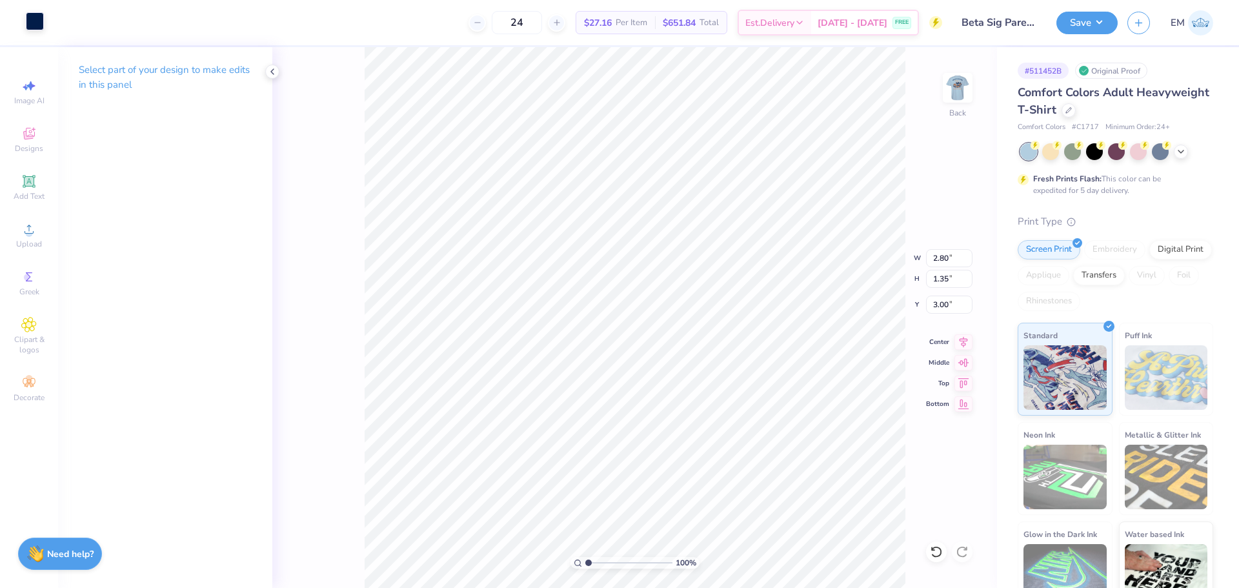
click at [41, 19] on div at bounding box center [35, 21] width 18 height 18
click at [1103, 19] on button "Save" at bounding box center [1087, 21] width 61 height 23
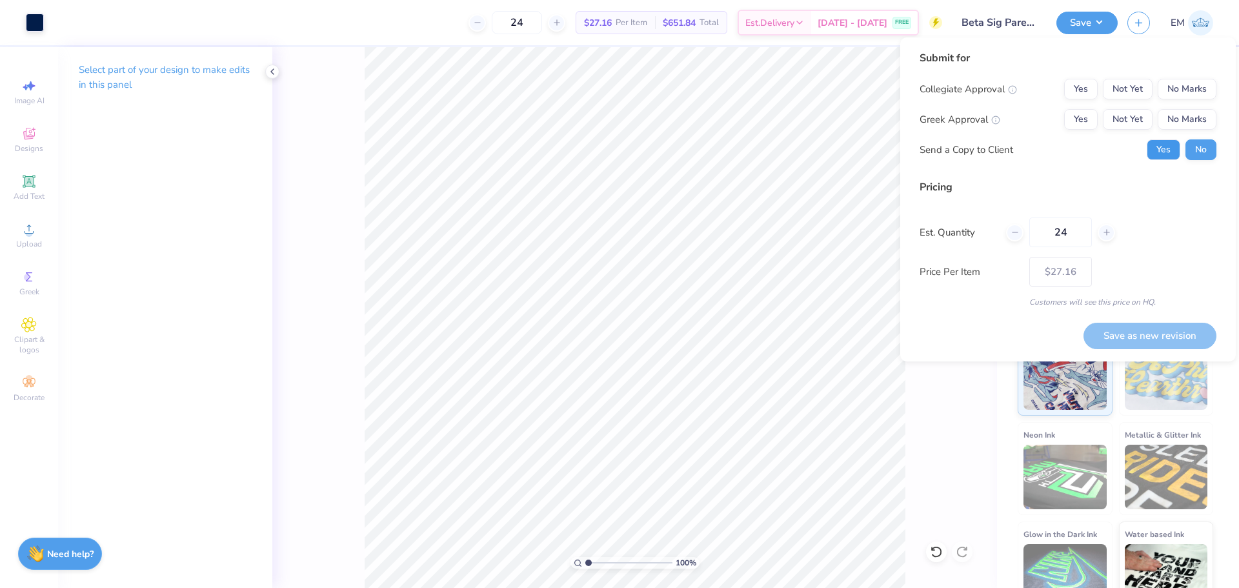
click at [1172, 153] on button "Yes" at bounding box center [1164, 149] width 34 height 21
click at [1096, 116] on button "Yes" at bounding box center [1081, 119] width 34 height 21
drag, startPoint x: 1169, startPoint y: 89, endPoint x: 1167, endPoint y: 105, distance: 15.6
click at [1170, 89] on button "No Marks" at bounding box center [1187, 89] width 59 height 21
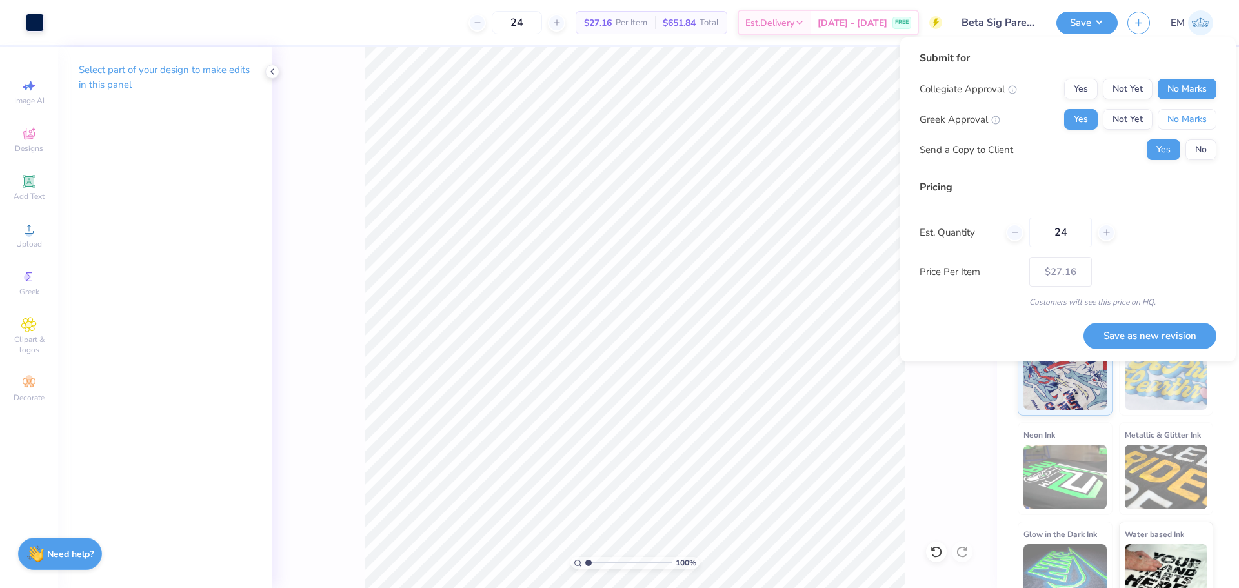
drag, startPoint x: 1205, startPoint y: 119, endPoint x: 1192, endPoint y: 168, distance: 50.6
click at [1205, 119] on button "No Marks" at bounding box center [1187, 119] width 59 height 21
click at [1164, 331] on button "Save as new revision" at bounding box center [1150, 336] width 133 height 26
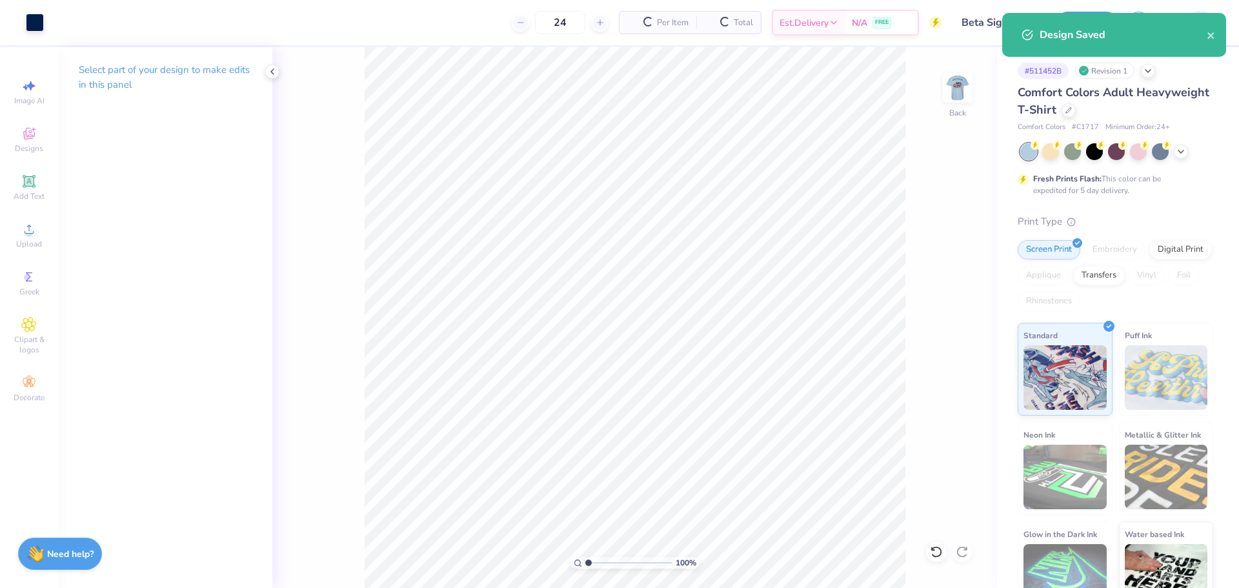
type input "$27.16"
click at [966, 95] on img at bounding box center [958, 88] width 52 height 52
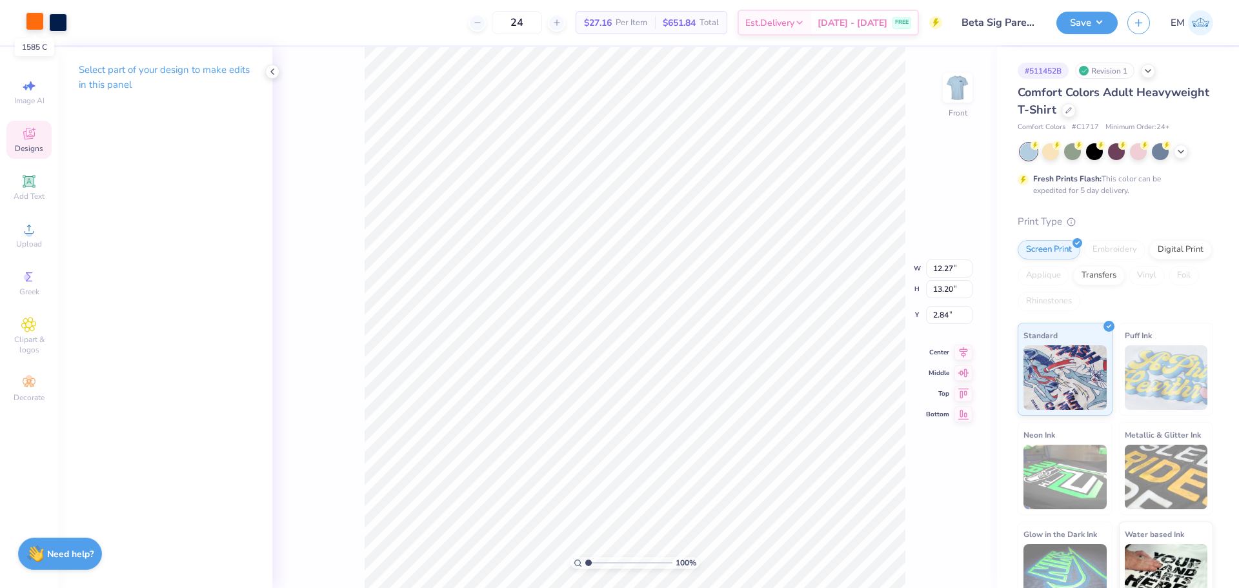
click at [37, 26] on div at bounding box center [35, 21] width 18 height 18
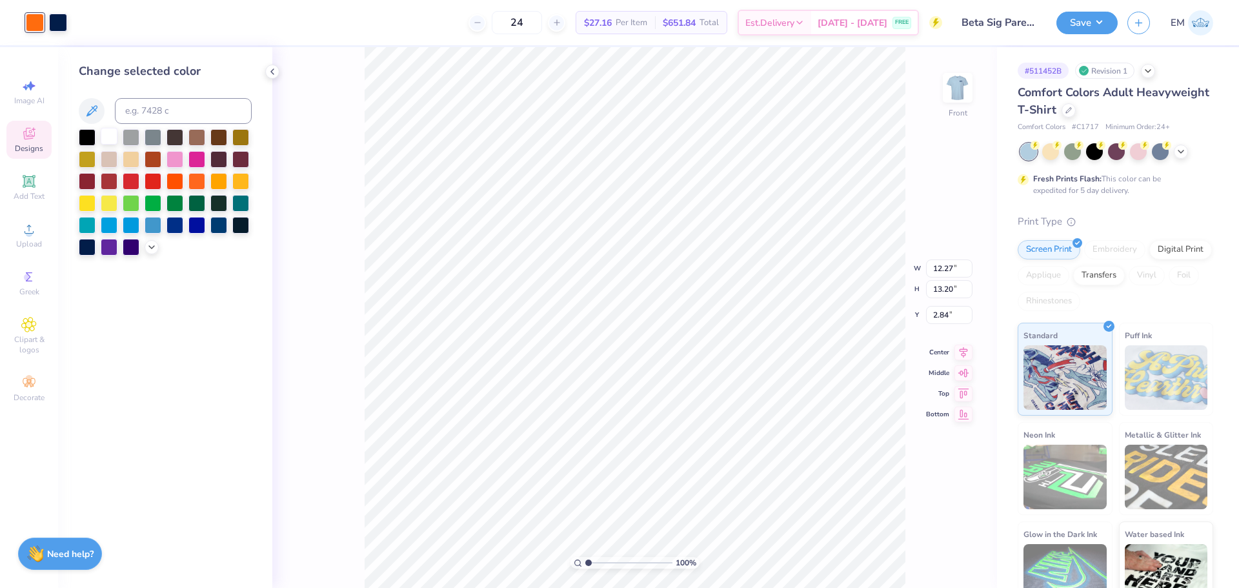
click at [114, 137] on div at bounding box center [109, 136] width 17 height 17
click at [1099, 24] on button "Save" at bounding box center [1087, 21] width 61 height 23
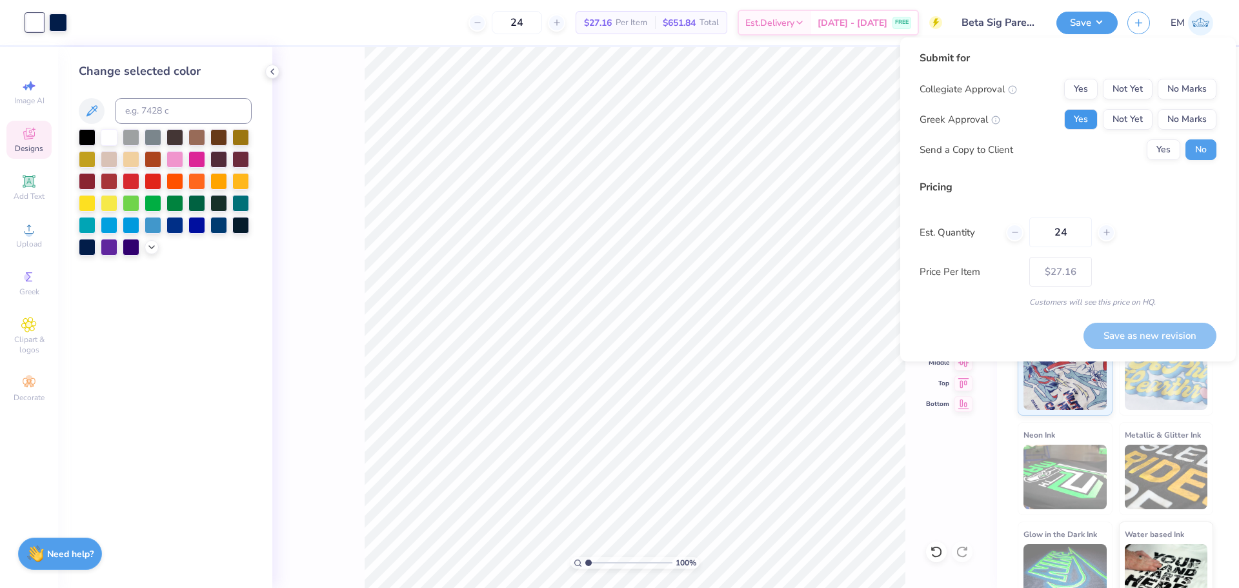
click at [1083, 120] on button "Yes" at bounding box center [1081, 119] width 34 height 21
click at [1206, 76] on div "Submit for Collegiate Approval Yes Not Yet No Marks Greek Approval Yes Not Yet …" at bounding box center [1068, 109] width 297 height 119
click at [1197, 97] on button "No Marks" at bounding box center [1187, 89] width 59 height 21
click at [1175, 144] on button "Yes" at bounding box center [1164, 149] width 34 height 21
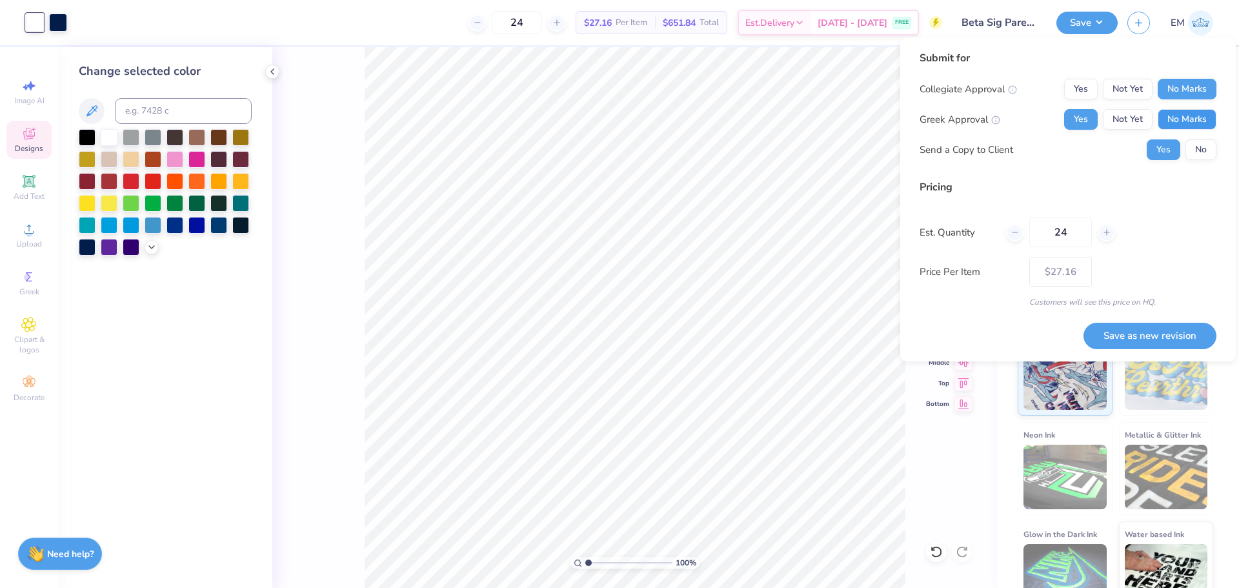
click at [1176, 126] on button "No Marks" at bounding box center [1187, 119] width 59 height 21
click at [1181, 336] on button "Save as new revision" at bounding box center [1150, 336] width 133 height 26
type input "$27.16"
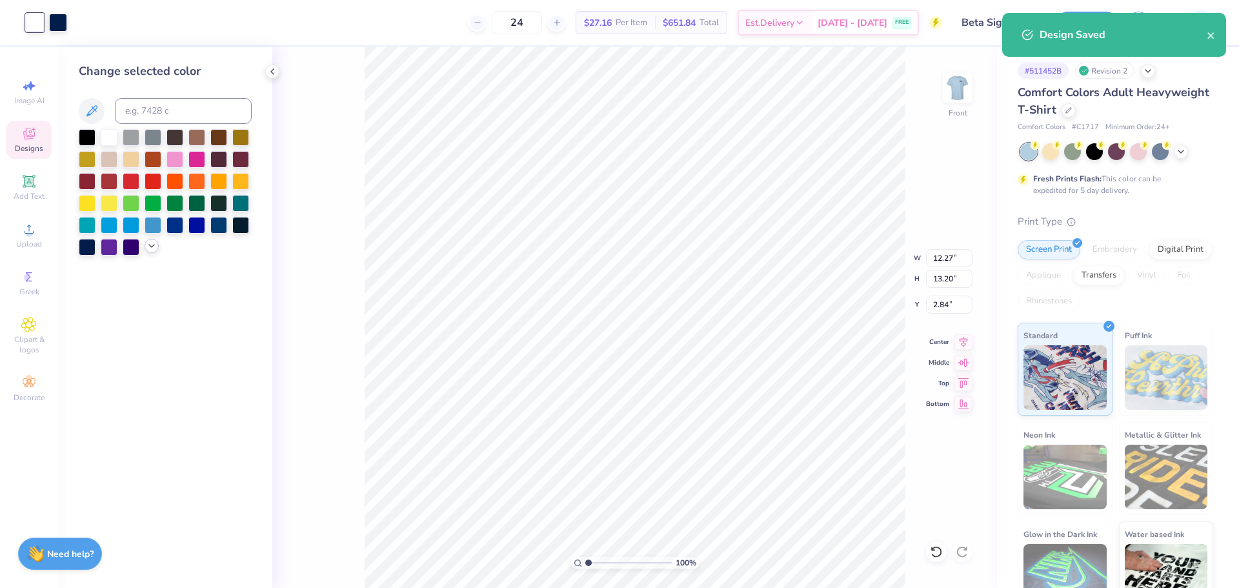
click at [150, 249] on icon at bounding box center [152, 246] width 10 height 10
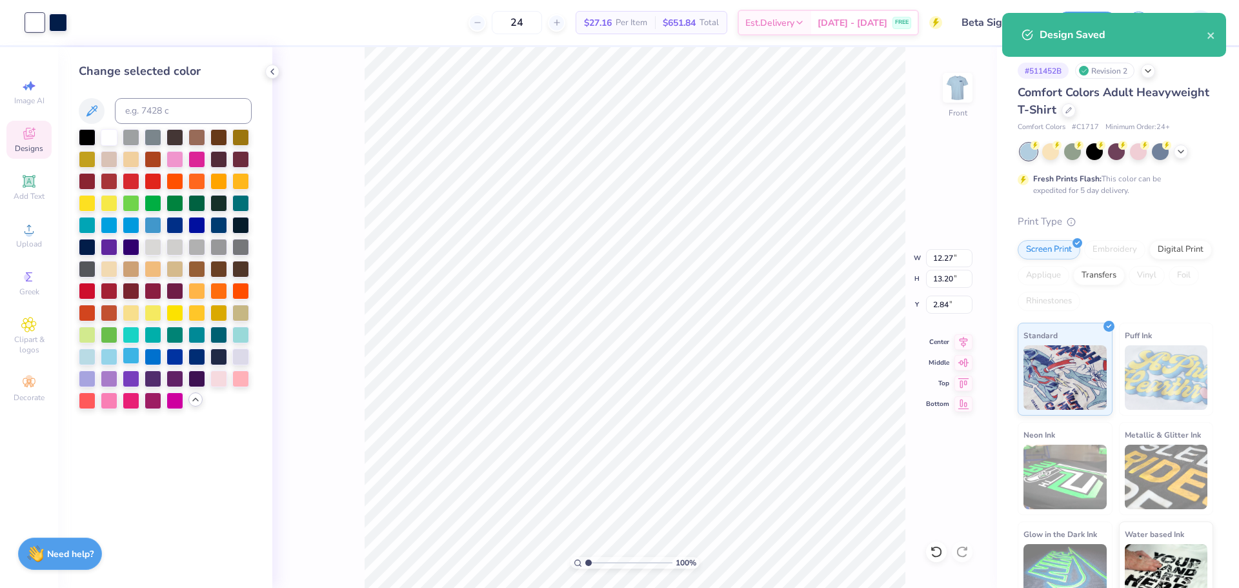
click at [127, 358] on div at bounding box center [131, 355] width 17 height 17
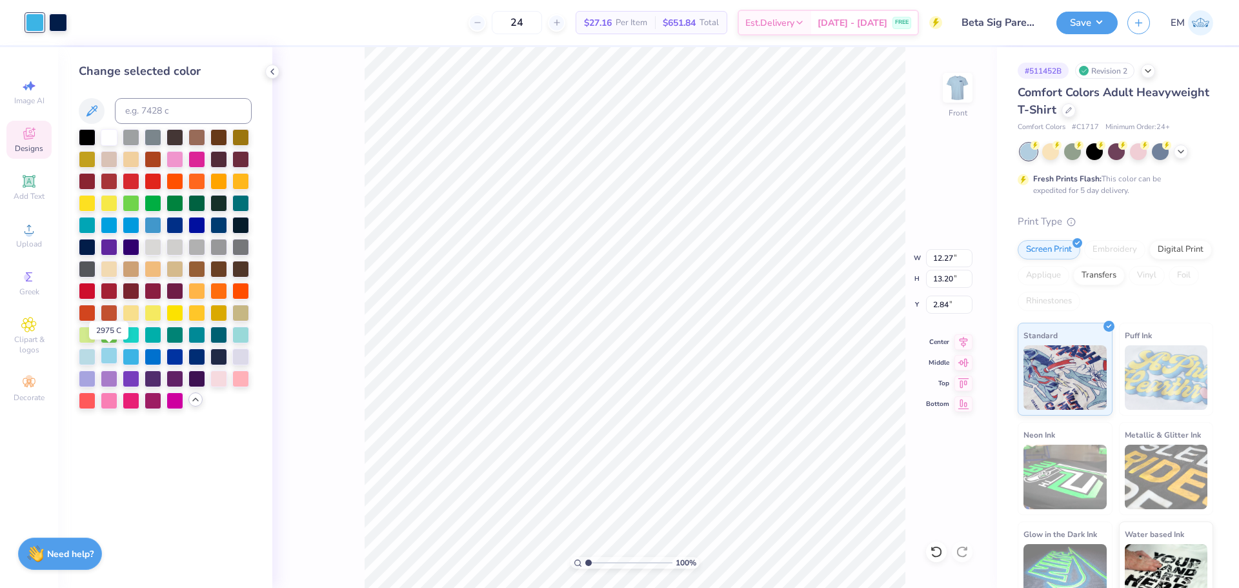
click at [106, 354] on div at bounding box center [109, 355] width 17 height 17
click at [87, 354] on div at bounding box center [87, 355] width 17 height 17
click at [146, 352] on div at bounding box center [153, 355] width 17 height 17
click at [177, 356] on div at bounding box center [175, 355] width 17 height 17
click at [156, 181] on div at bounding box center [153, 180] width 17 height 17
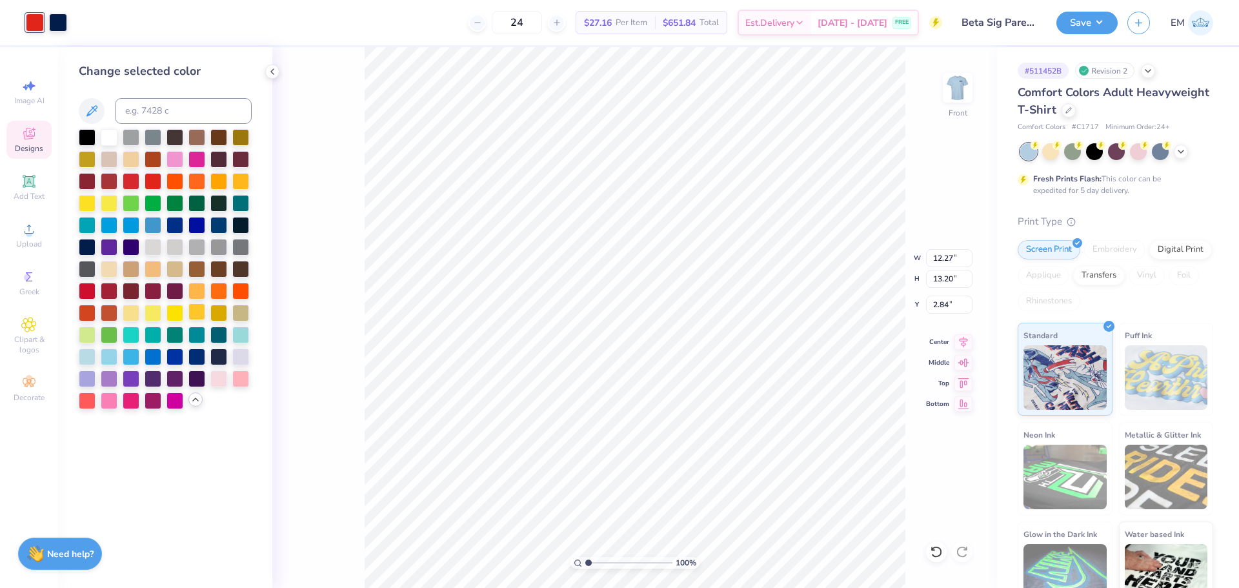
drag, startPoint x: 194, startPoint y: 310, endPoint x: 200, endPoint y: 314, distance: 7.0
click at [195, 310] on div at bounding box center [196, 311] width 17 height 17
click at [141, 309] on div at bounding box center [165, 269] width 173 height 280
click at [147, 316] on div at bounding box center [153, 311] width 17 height 17
click at [65, 27] on div at bounding box center [58, 21] width 18 height 18
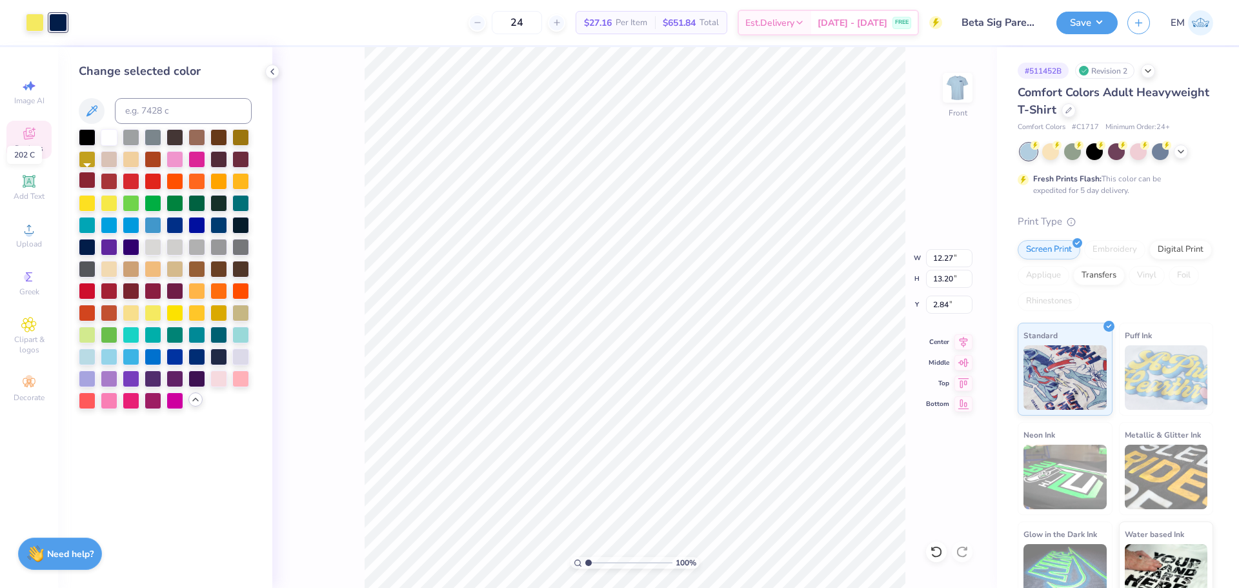
click at [90, 179] on div at bounding box center [87, 180] width 17 height 17
click at [200, 220] on div at bounding box center [196, 224] width 17 height 17
click at [86, 135] on div at bounding box center [87, 136] width 17 height 17
click at [106, 136] on div at bounding box center [109, 136] width 17 height 17
click at [177, 351] on div at bounding box center [175, 355] width 17 height 17
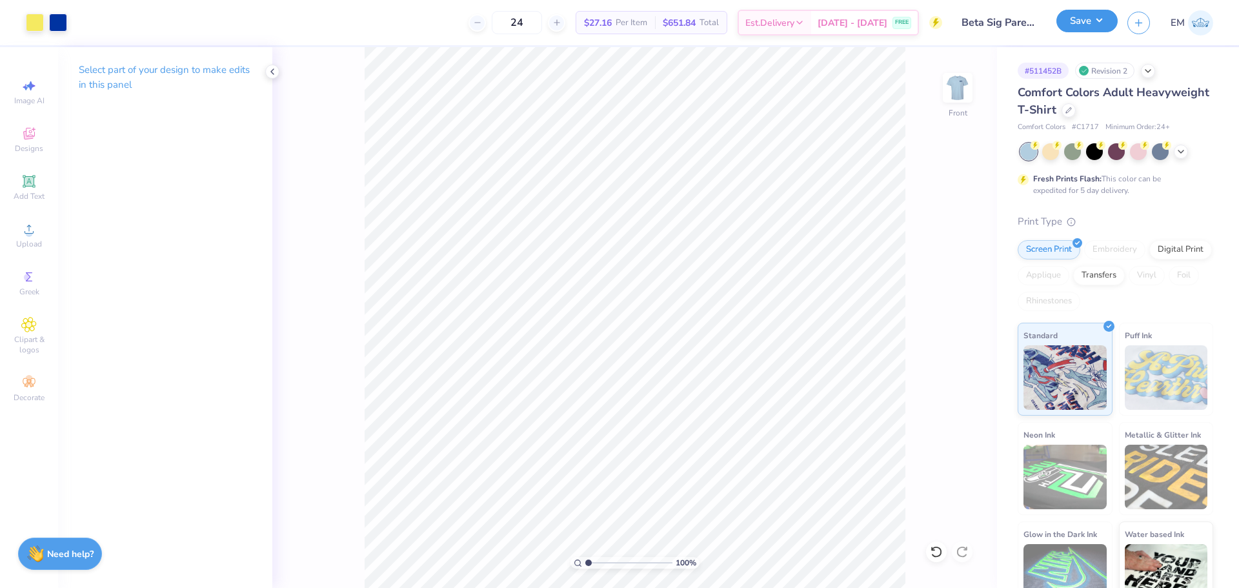
click at [1109, 26] on button "Save" at bounding box center [1087, 21] width 61 height 23
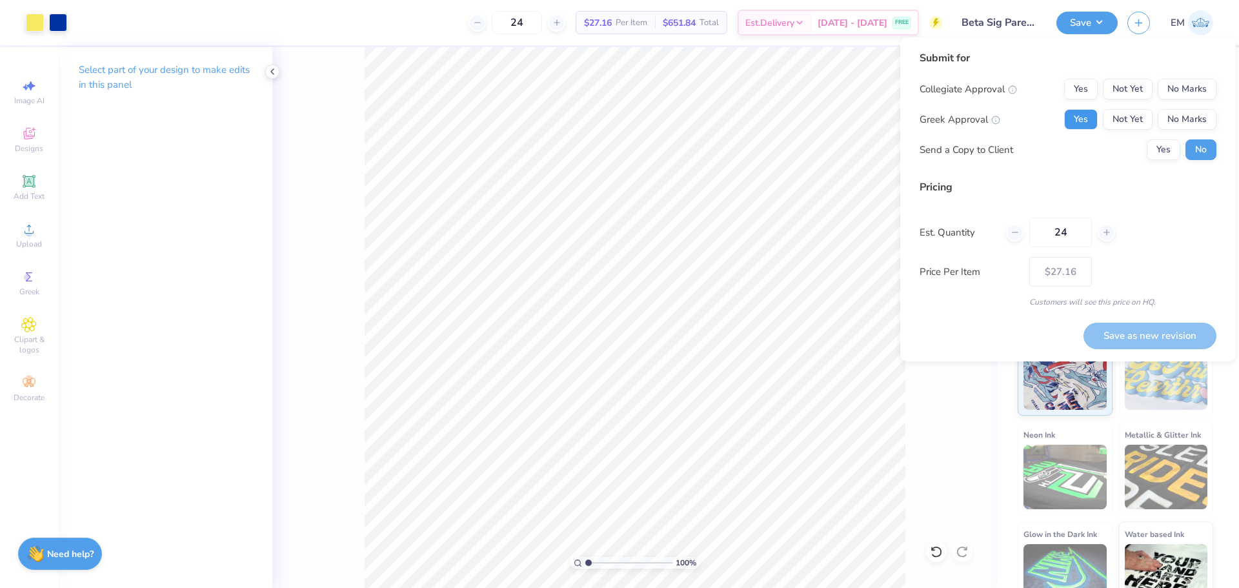
click at [1083, 122] on button "Yes" at bounding box center [1081, 119] width 34 height 21
click at [1160, 148] on button "Yes" at bounding box center [1164, 149] width 34 height 21
click at [1176, 119] on button "No Marks" at bounding box center [1187, 119] width 59 height 21
click at [1193, 84] on button "No Marks" at bounding box center [1187, 89] width 59 height 21
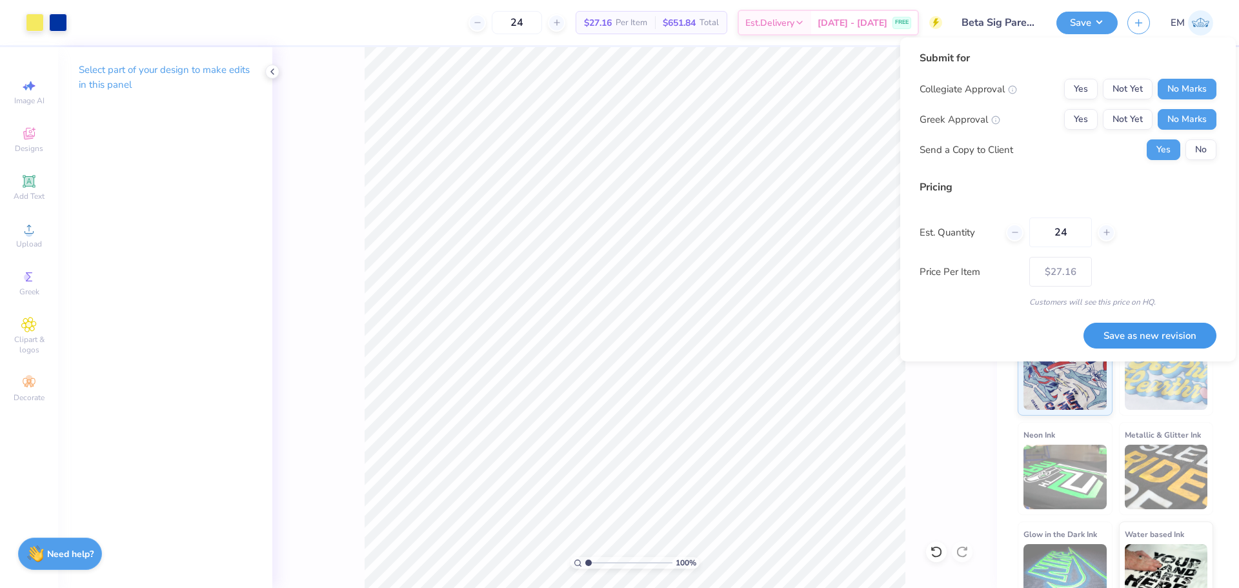
click at [1169, 336] on button "Save as new revision" at bounding box center [1150, 336] width 133 height 26
type input "$27.16"
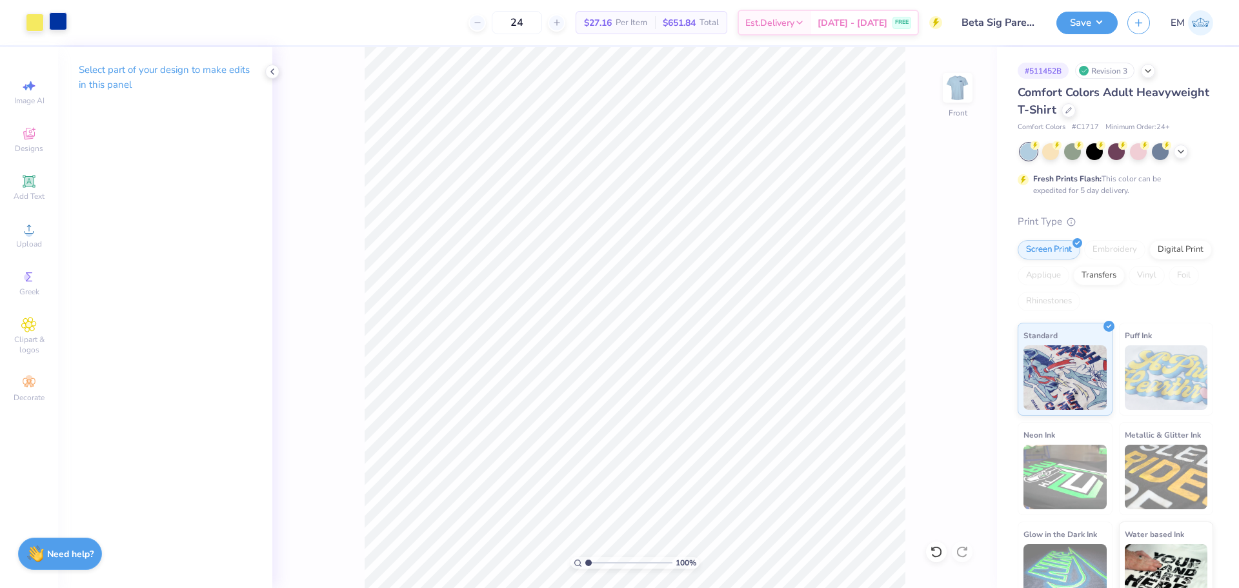
click at [61, 17] on div at bounding box center [58, 21] width 18 height 18
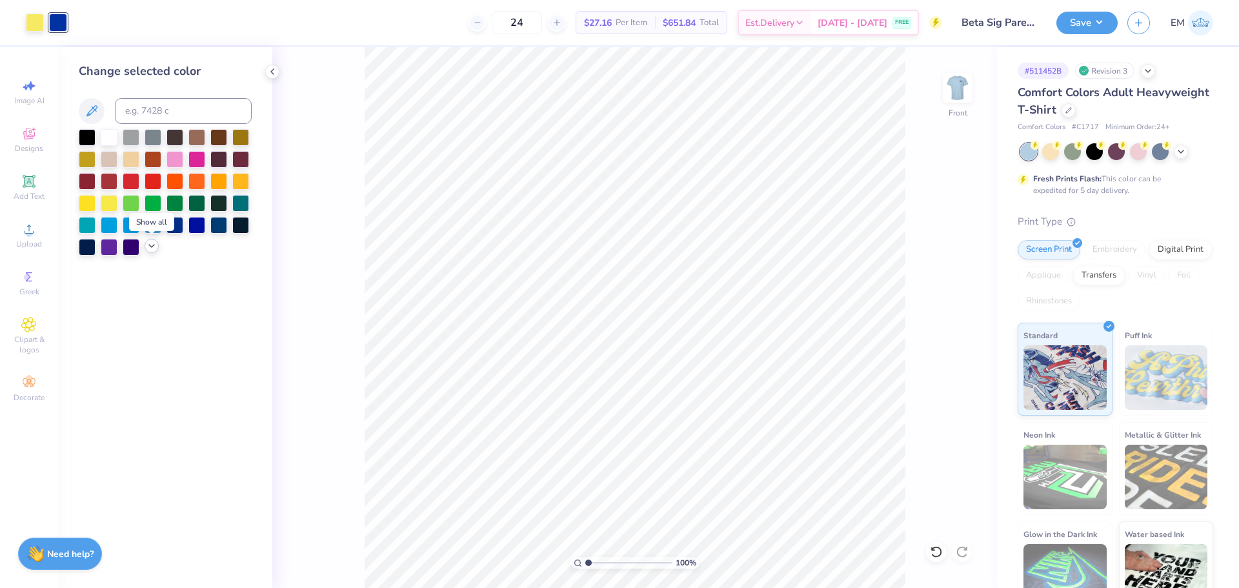
click at [149, 247] on icon at bounding box center [152, 246] width 10 height 10
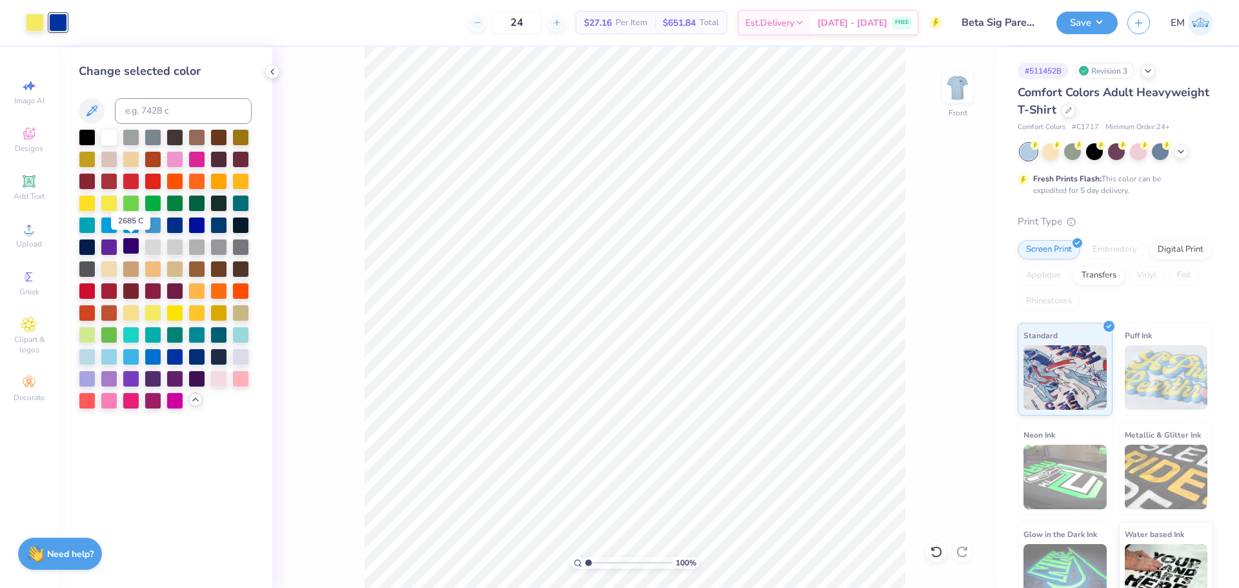
click at [125, 246] on div at bounding box center [131, 246] width 17 height 17
click at [153, 358] on div at bounding box center [153, 355] width 17 height 17
click at [207, 341] on div at bounding box center [165, 269] width 173 height 280
click at [194, 356] on div at bounding box center [196, 355] width 17 height 17
click at [219, 354] on div at bounding box center [218, 355] width 17 height 17
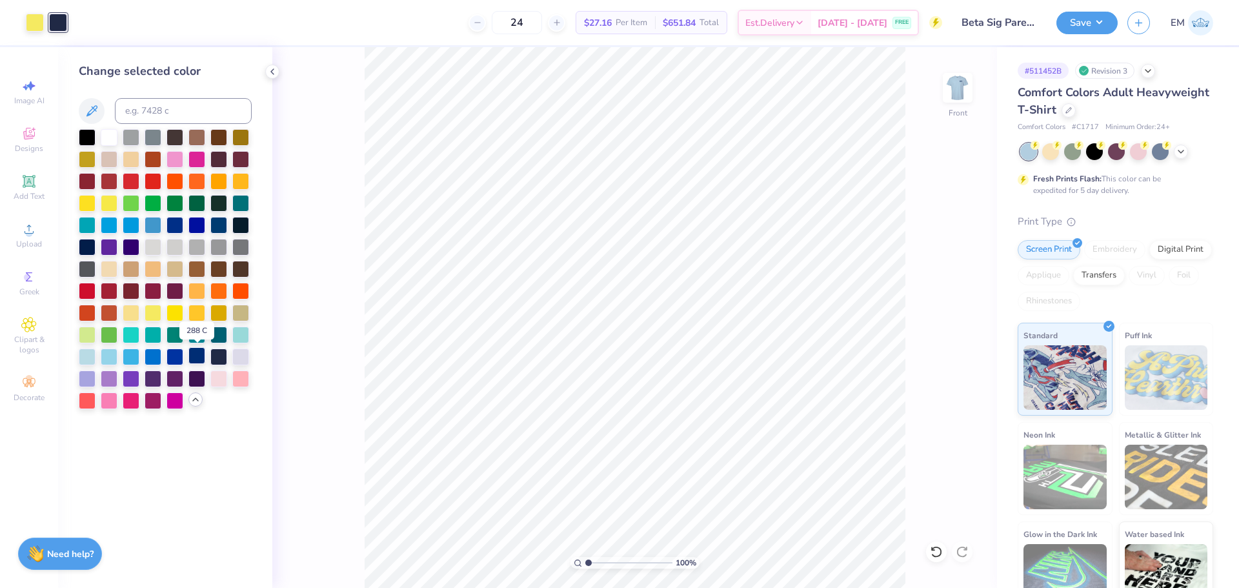
click at [192, 355] on div at bounding box center [196, 355] width 17 height 17
click at [32, 23] on div at bounding box center [35, 21] width 18 height 18
click at [245, 356] on div at bounding box center [240, 355] width 17 height 17
click at [89, 381] on div at bounding box center [87, 377] width 17 height 17
click at [106, 132] on div at bounding box center [109, 136] width 17 height 17
